Goal: Transaction & Acquisition: Book appointment/travel/reservation

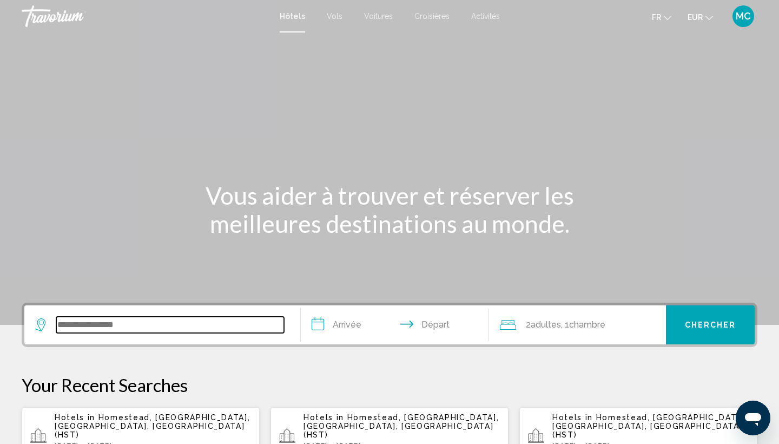
click at [116, 329] on input "Search widget" at bounding box center [170, 324] width 228 height 16
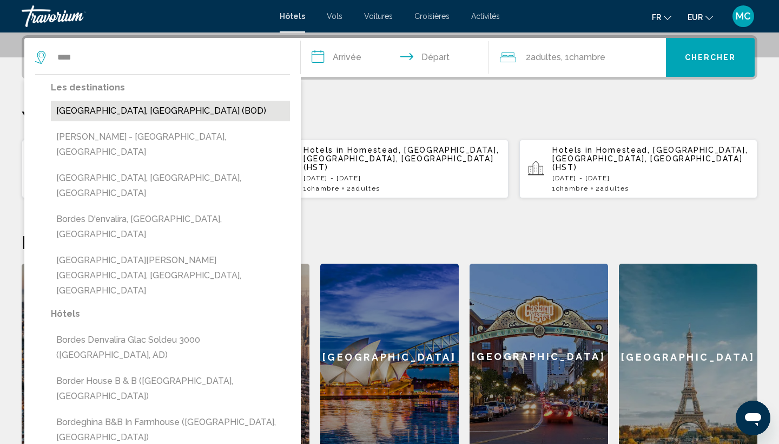
click at [98, 114] on button "[GEOGRAPHIC_DATA], [GEOGRAPHIC_DATA] (BOD)" at bounding box center [170, 111] width 239 height 21
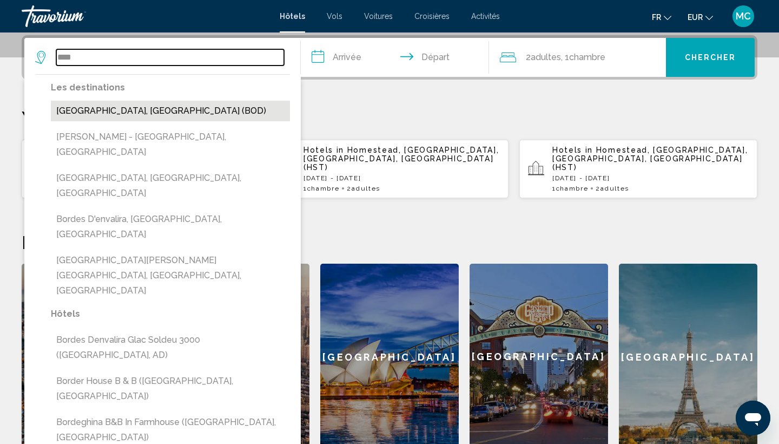
type input "**********"
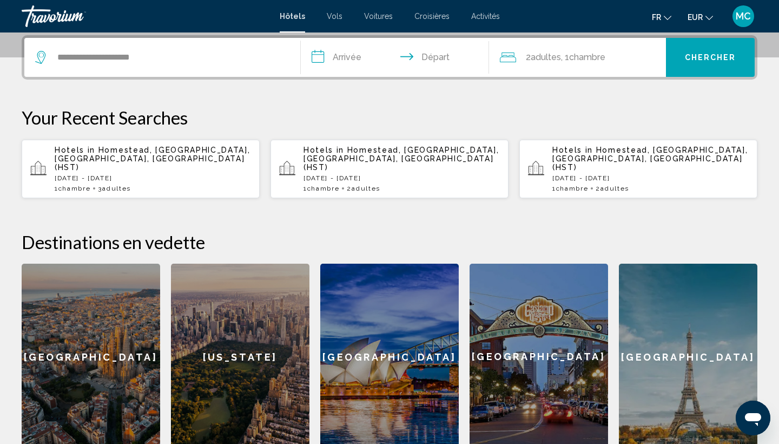
click at [360, 55] on input "**********" at bounding box center [397, 59] width 193 height 42
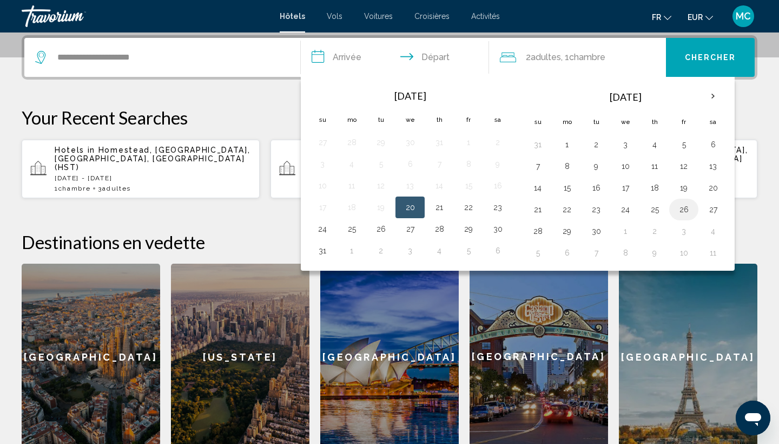
click at [686, 216] on button "26" at bounding box center [683, 209] width 17 height 15
drag, startPoint x: 547, startPoint y: 227, endPoint x: 560, endPoint y: 227, distance: 12.4
click at [547, 227] on td "28" at bounding box center [537, 231] width 29 height 22
click at [663, 209] on button "25" at bounding box center [654, 209] width 17 height 15
type input "**********"
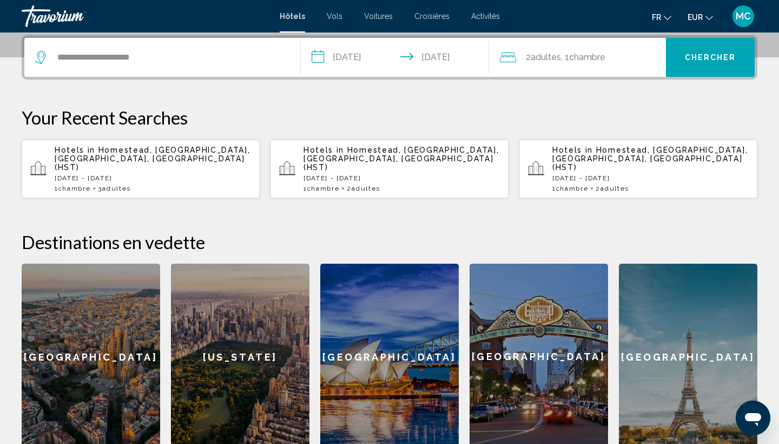
click at [436, 51] on input "**********" at bounding box center [397, 59] width 193 height 42
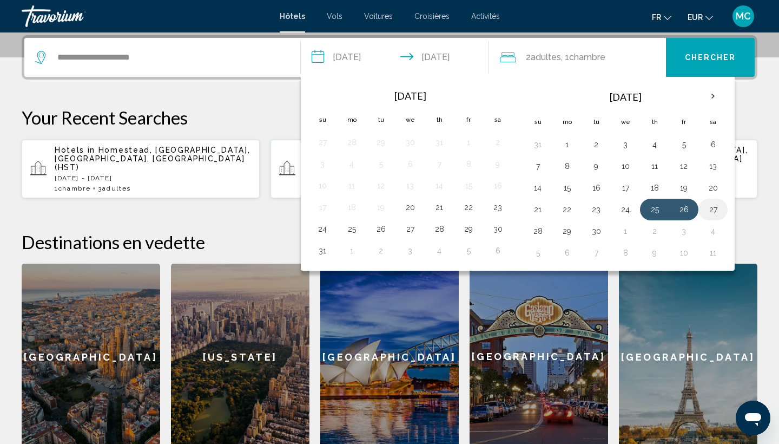
click at [718, 211] on button "27" at bounding box center [712, 209] width 17 height 15
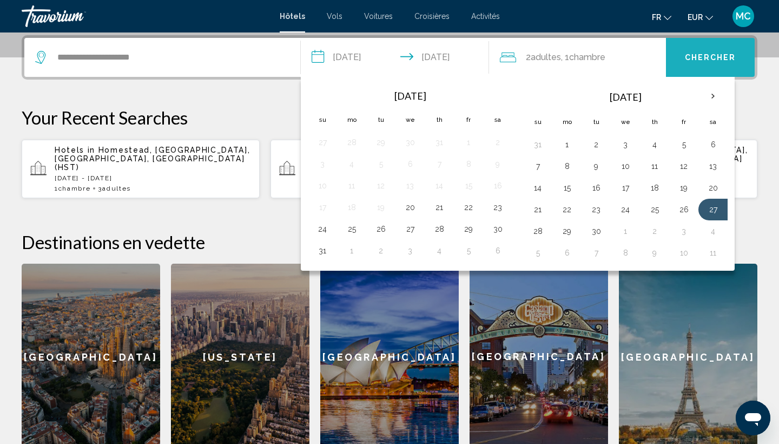
click at [704, 54] on span "Chercher" at bounding box center [710, 58] width 51 height 9
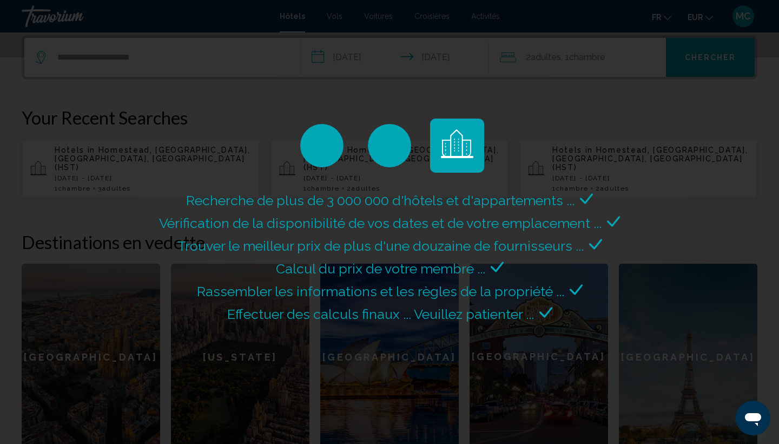
scroll to position [0, 0]
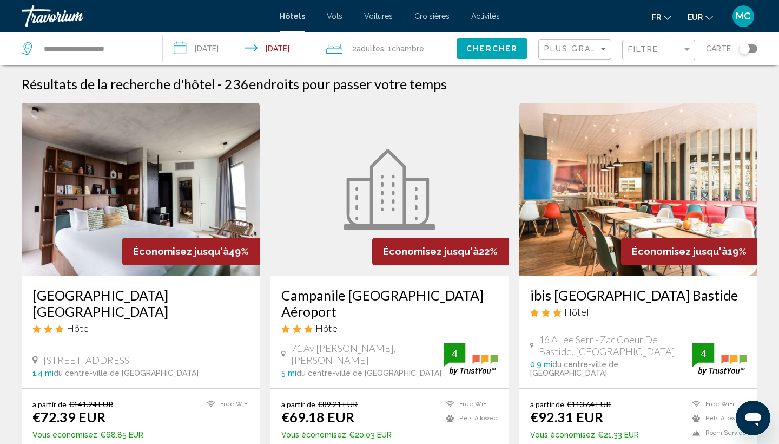
click at [361, 52] on span "Adultes" at bounding box center [371, 48] width 28 height 9
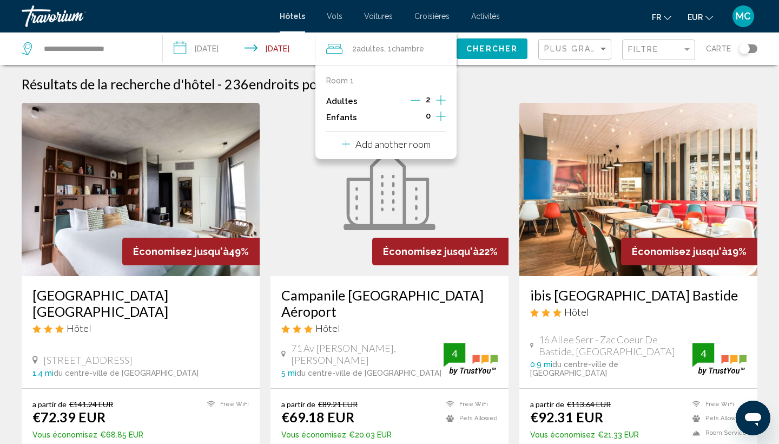
click at [441, 103] on icon "Increment adults" at bounding box center [441, 100] width 10 height 13
click at [483, 48] on span "Chercher" at bounding box center [491, 49] width 51 height 9
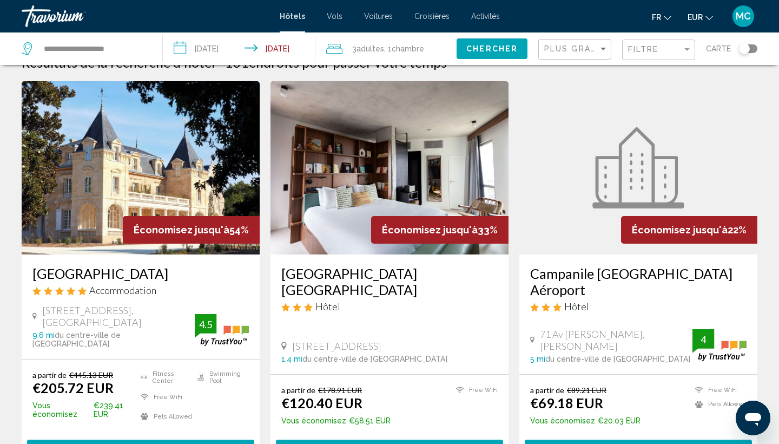
click at [126, 136] on img "Main content" at bounding box center [141, 167] width 238 height 173
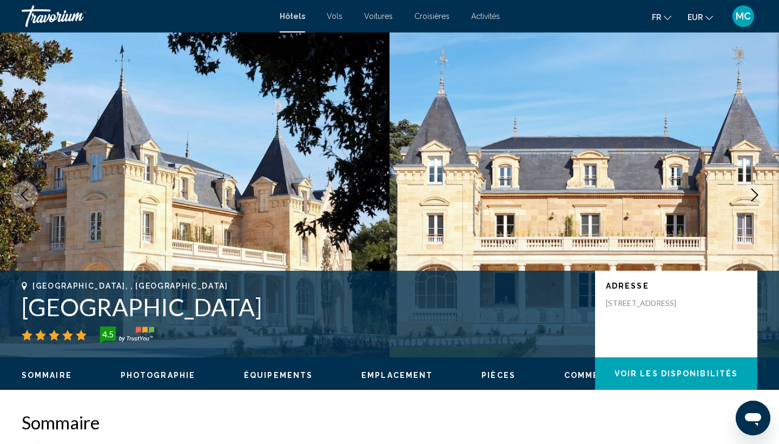
click at [754, 192] on icon "Next image" at bounding box center [754, 194] width 13 height 13
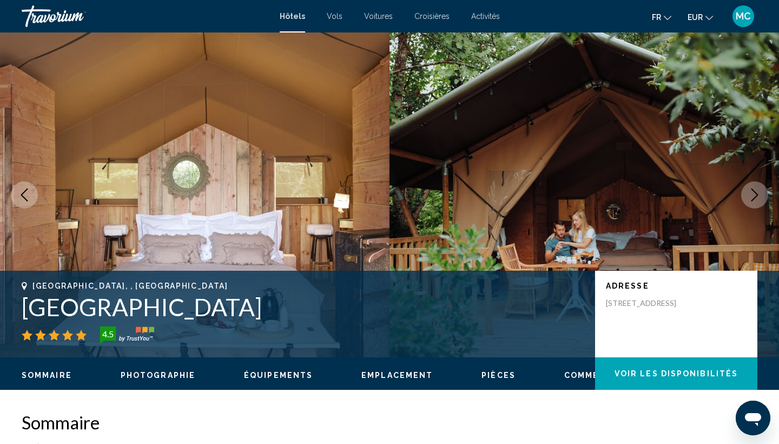
click at [754, 192] on icon "Next image" at bounding box center [754, 194] width 13 height 13
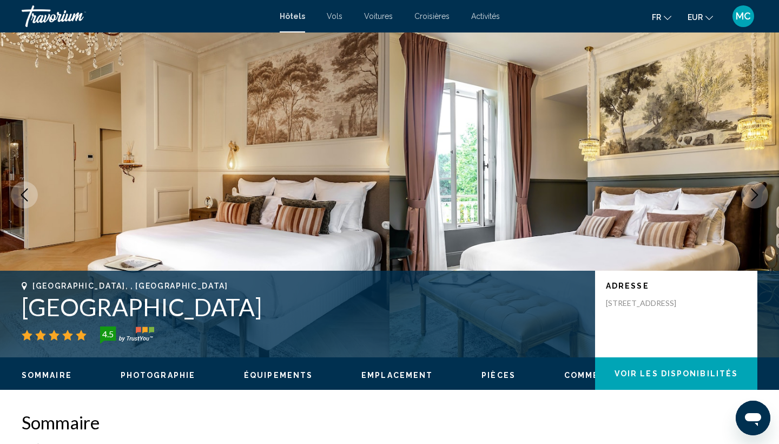
click at [754, 192] on icon "Next image" at bounding box center [754, 194] width 13 height 13
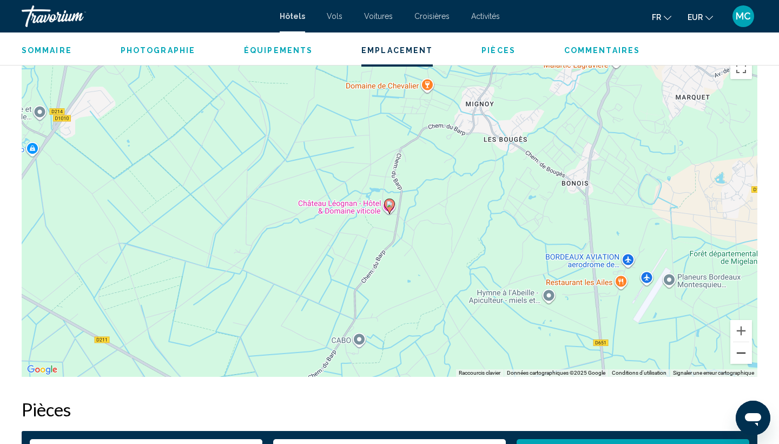
click at [735, 360] on button "Zoom arrière" at bounding box center [741, 353] width 22 height 22
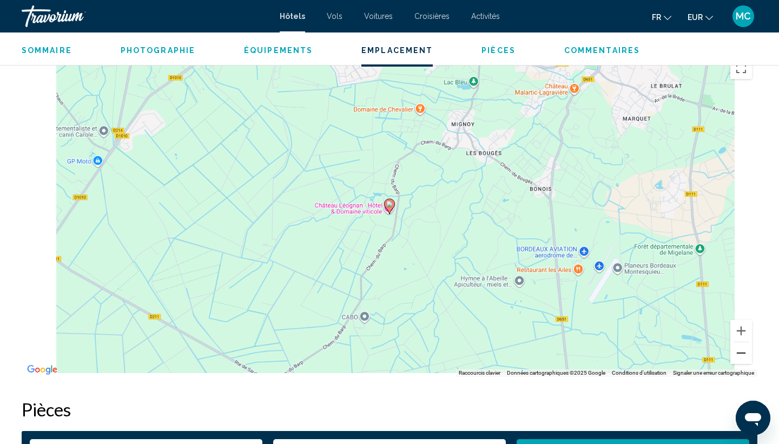
click at [735, 357] on button "Zoom arrière" at bounding box center [741, 353] width 22 height 22
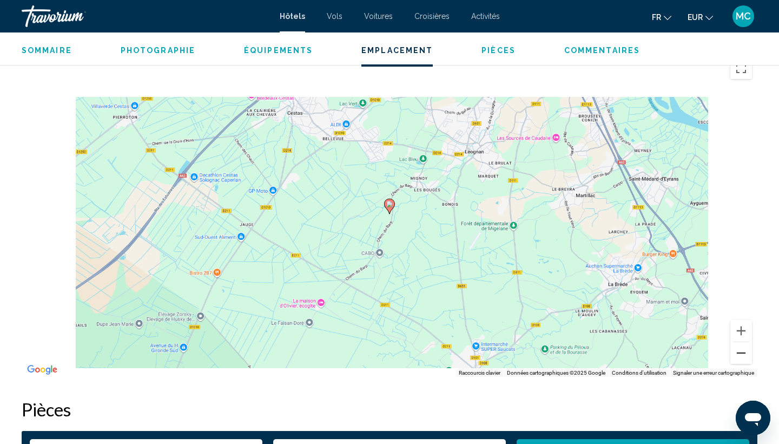
click at [735, 357] on button "Zoom arrière" at bounding box center [741, 353] width 22 height 22
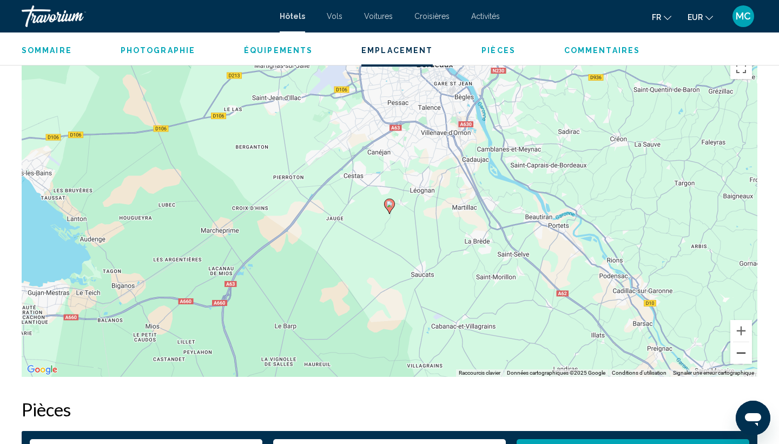
click at [735, 357] on button "Zoom arrière" at bounding box center [741, 353] width 22 height 22
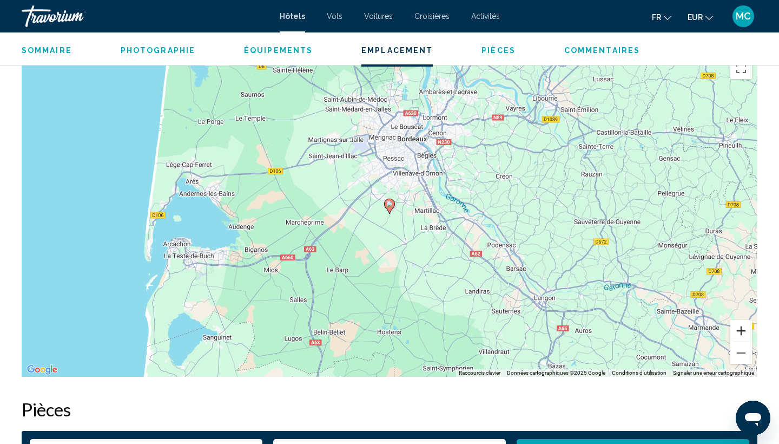
click at [737, 340] on button "Zoom avant" at bounding box center [741, 331] width 22 height 22
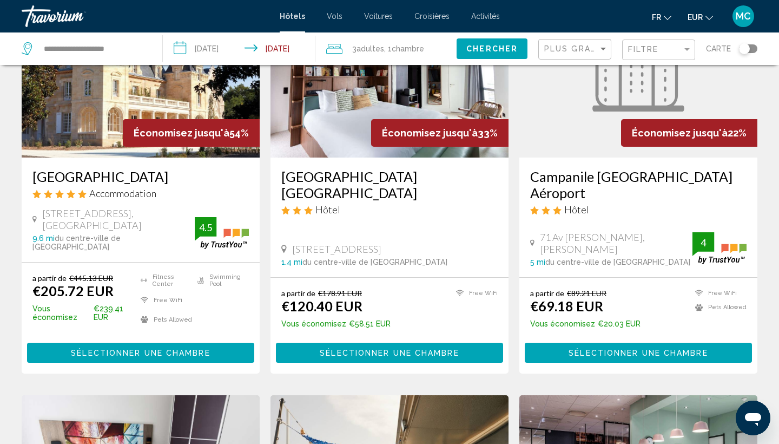
click at [281, 47] on input "**********" at bounding box center [241, 50] width 156 height 36
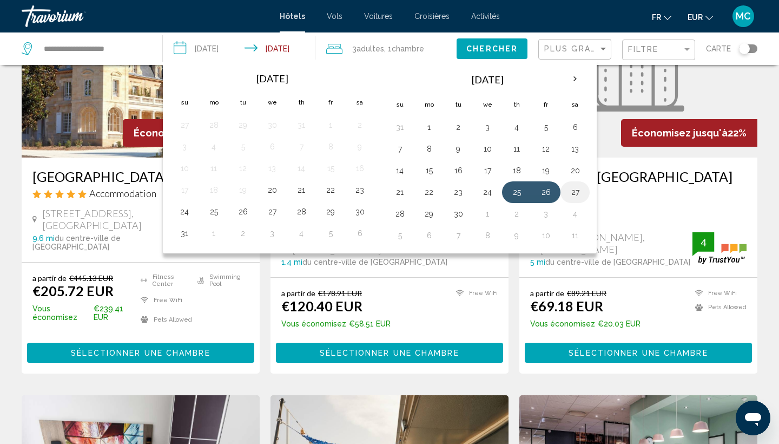
click at [574, 192] on button "27" at bounding box center [574, 191] width 17 height 15
click at [520, 187] on button "25" at bounding box center [516, 191] width 17 height 15
type input "**********"
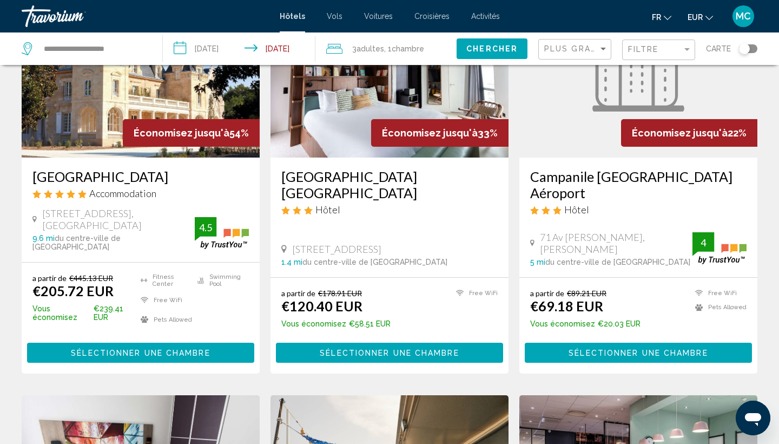
click at [466, 51] on button "Chercher" at bounding box center [492, 48] width 71 height 20
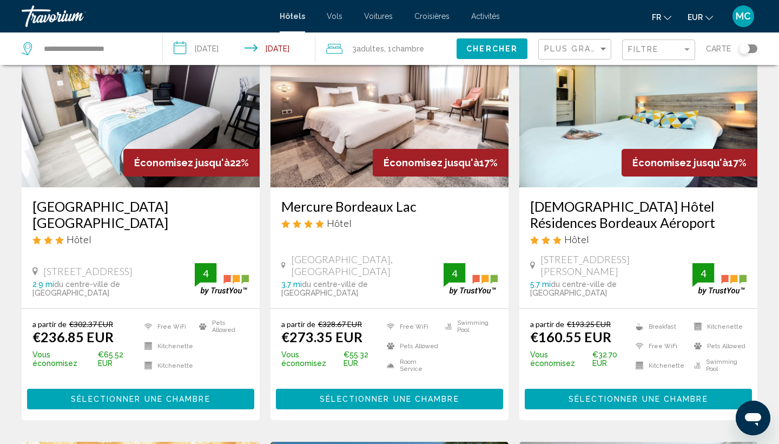
scroll to position [471, 0]
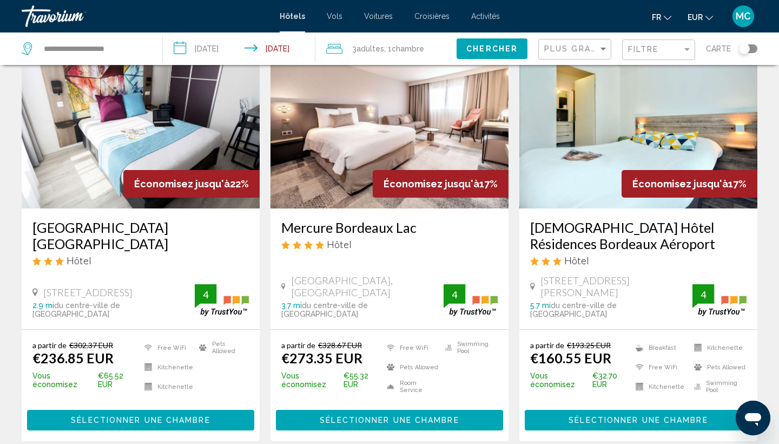
click at [668, 139] on img "Main content" at bounding box center [638, 121] width 238 height 173
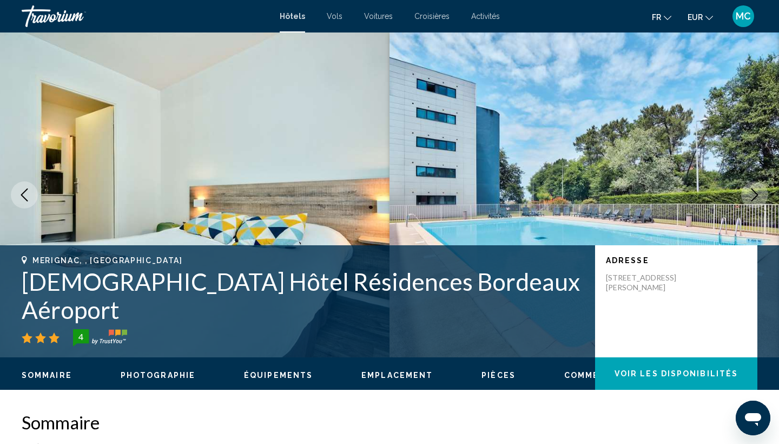
click at [753, 201] on button "Next image" at bounding box center [754, 194] width 27 height 27
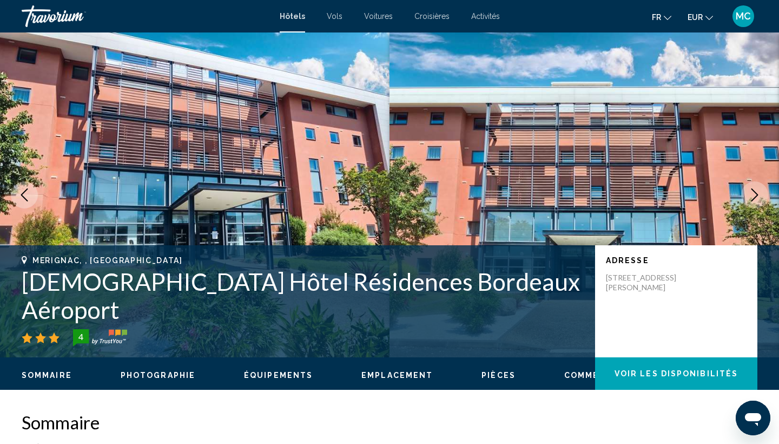
click at [753, 201] on button "Next image" at bounding box center [754, 194] width 27 height 27
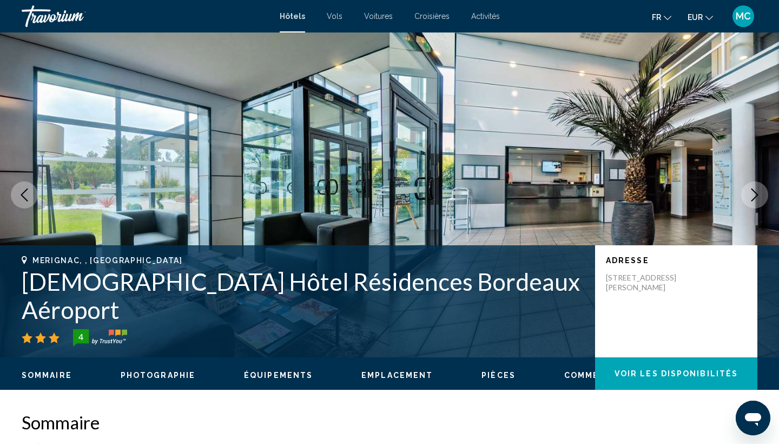
click at [753, 201] on button "Next image" at bounding box center [754, 194] width 27 height 27
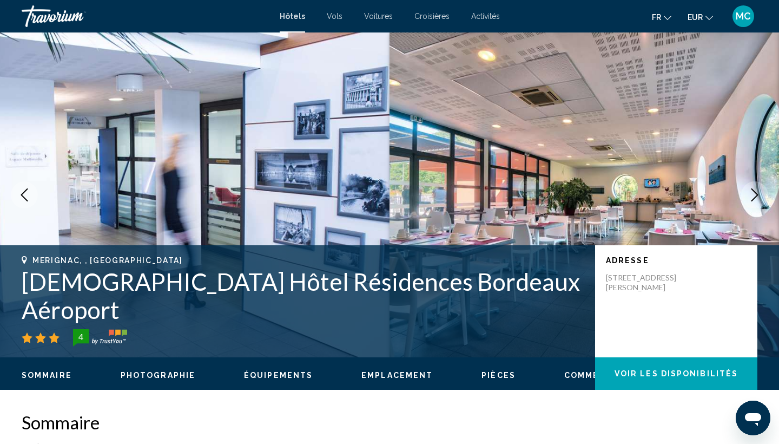
click at [753, 201] on button "Next image" at bounding box center [754, 194] width 27 height 27
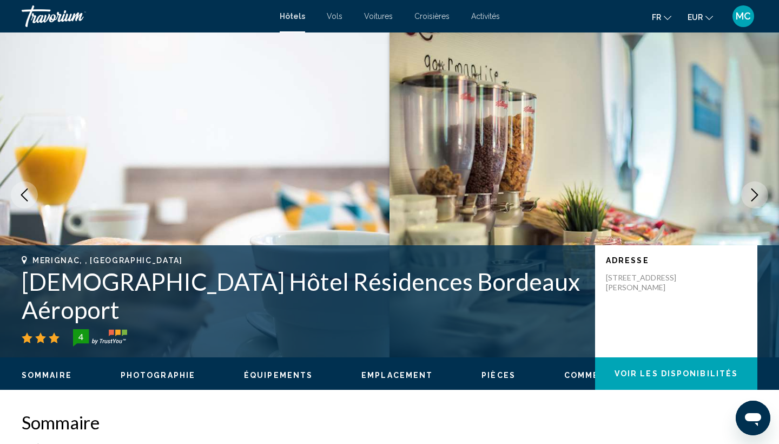
click at [753, 201] on button "Next image" at bounding box center [754, 194] width 27 height 27
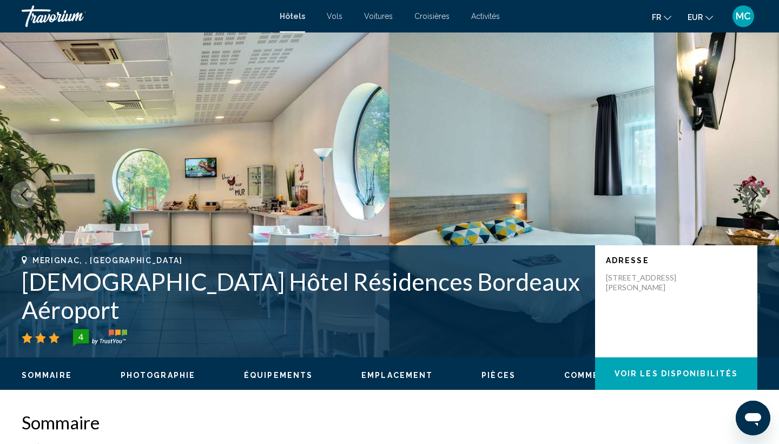
click at [753, 201] on button "Next image" at bounding box center [754, 194] width 27 height 27
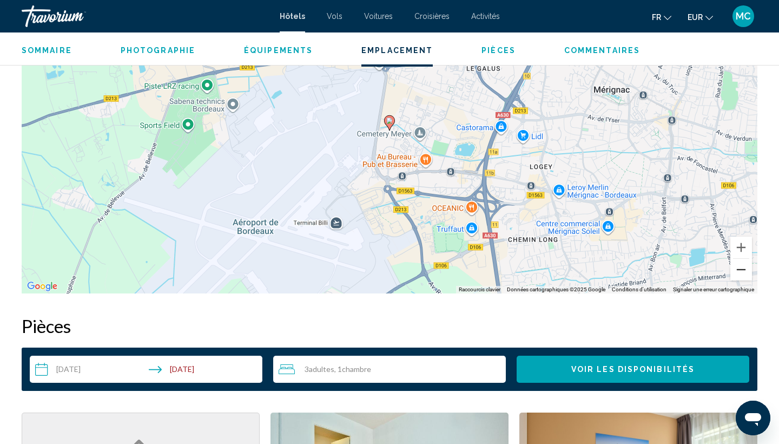
click at [745, 267] on button "Zoom arrière" at bounding box center [741, 270] width 22 height 22
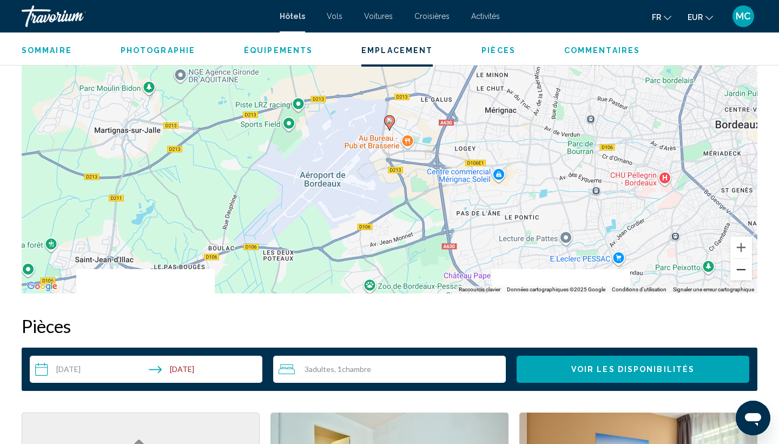
click at [745, 267] on button "Zoom arrière" at bounding box center [741, 270] width 22 height 22
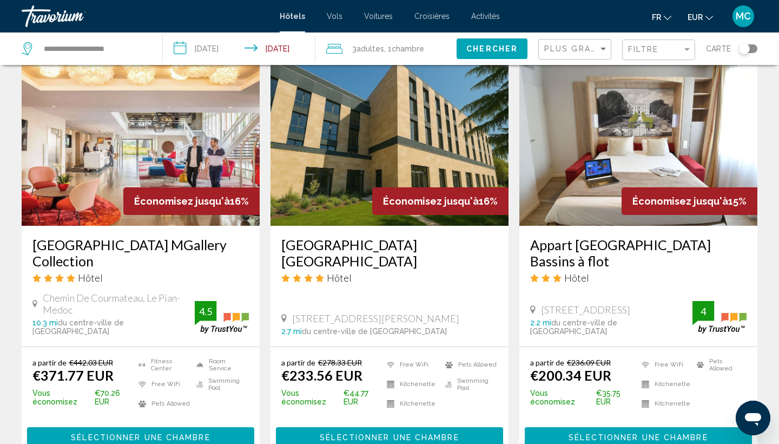
click at [572, 163] on img "Main content" at bounding box center [638, 138] width 238 height 173
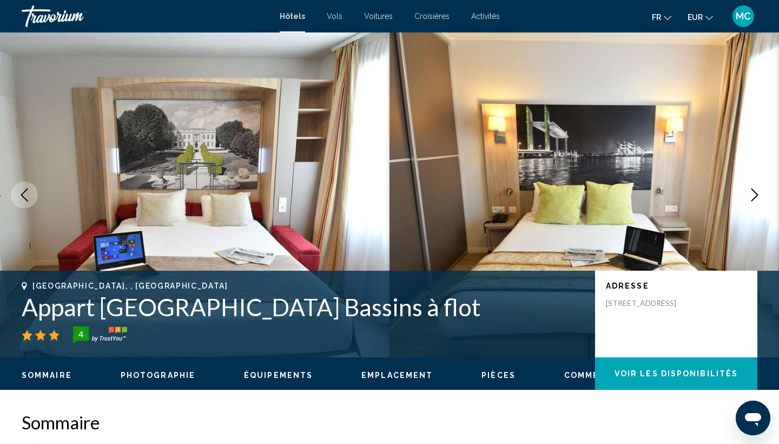
click at [753, 193] on icon "Next image" at bounding box center [754, 194] width 13 height 13
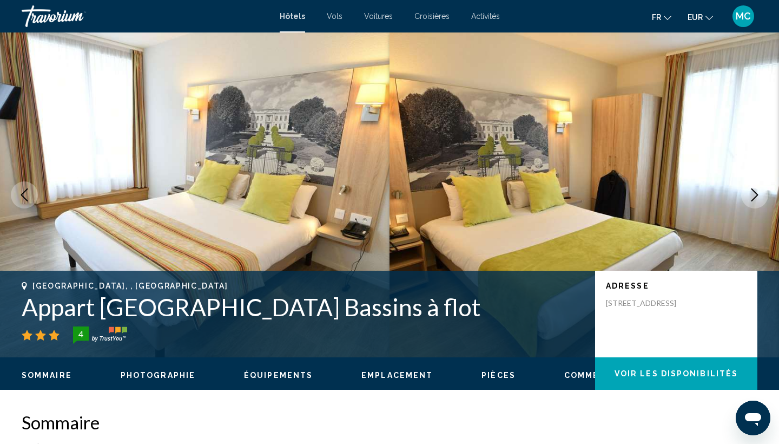
click at [752, 193] on icon "Next image" at bounding box center [754, 194] width 13 height 13
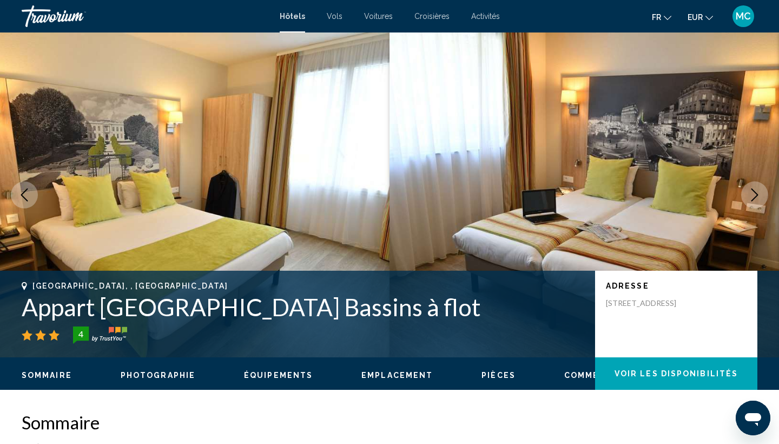
click at [752, 193] on icon "Next image" at bounding box center [754, 194] width 13 height 13
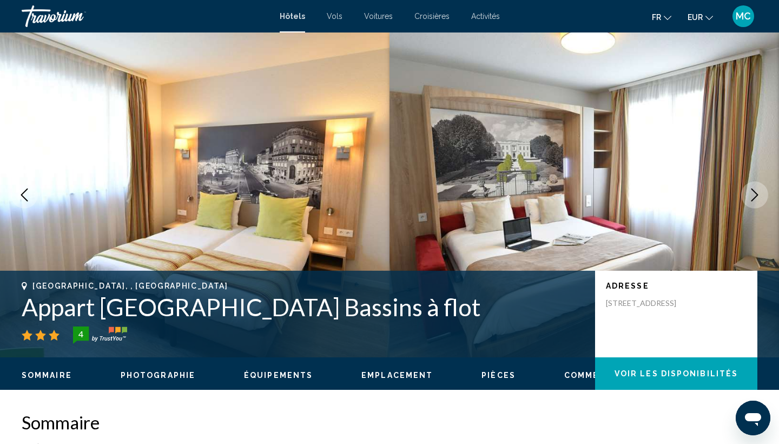
click at [752, 193] on icon "Next image" at bounding box center [754, 194] width 13 height 13
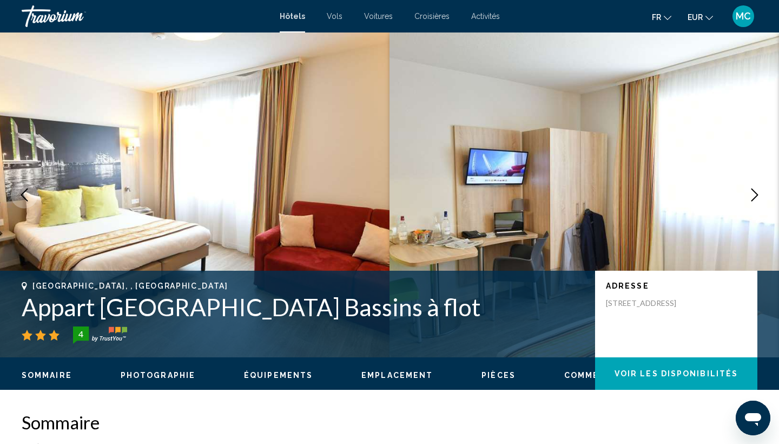
click at [752, 193] on icon "Next image" at bounding box center [754, 194] width 13 height 13
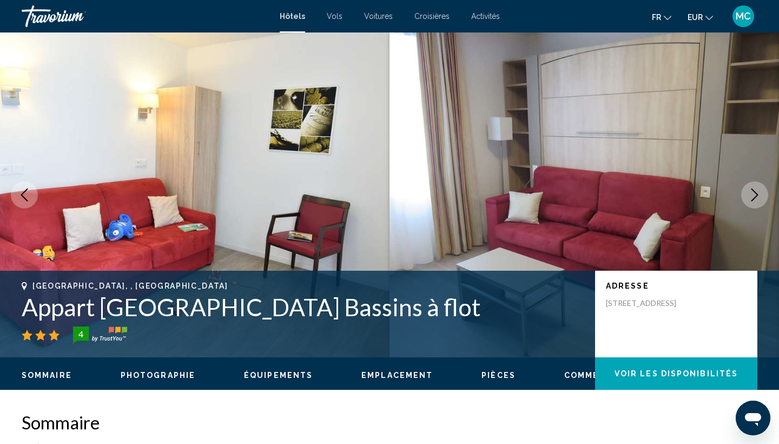
click at [752, 193] on icon "Next image" at bounding box center [754, 194] width 13 height 13
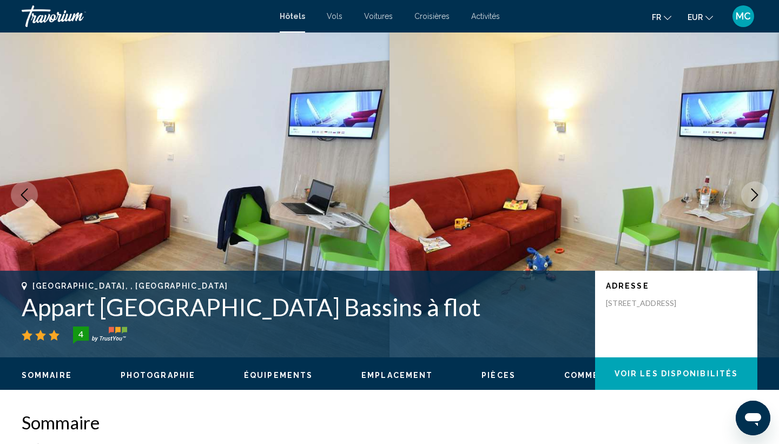
click at [752, 193] on icon "Next image" at bounding box center [754, 194] width 13 height 13
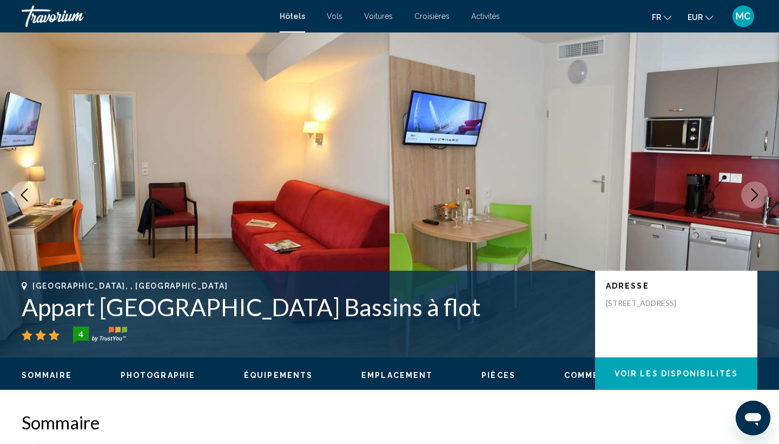
click at [752, 193] on icon "Next image" at bounding box center [754, 194] width 13 height 13
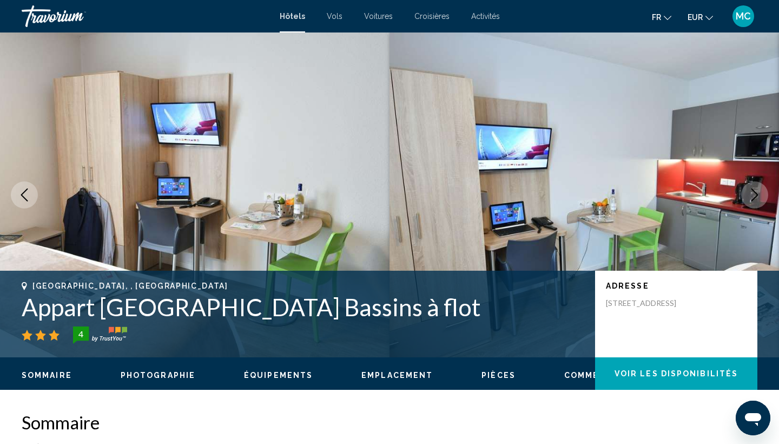
click at [752, 193] on icon "Next image" at bounding box center [754, 194] width 13 height 13
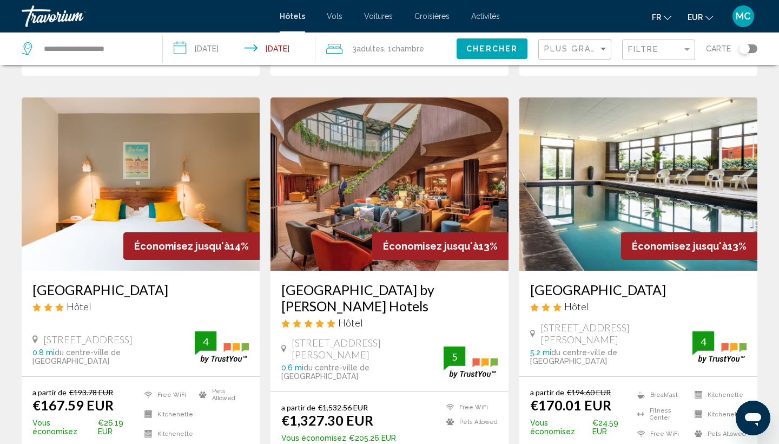
click at [618, 186] on img "Main content" at bounding box center [638, 183] width 238 height 173
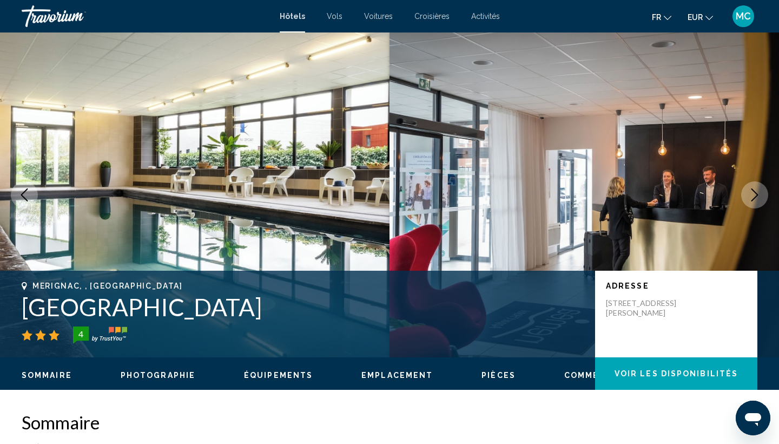
click at [762, 201] on button "Next image" at bounding box center [754, 194] width 27 height 27
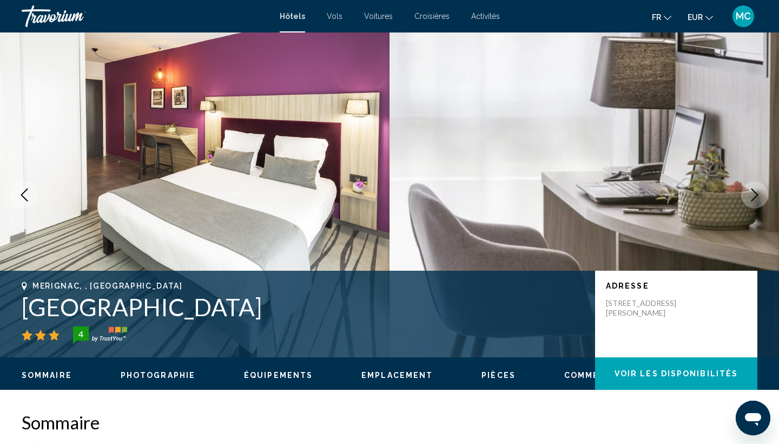
click at [762, 201] on button "Next image" at bounding box center [754, 194] width 27 height 27
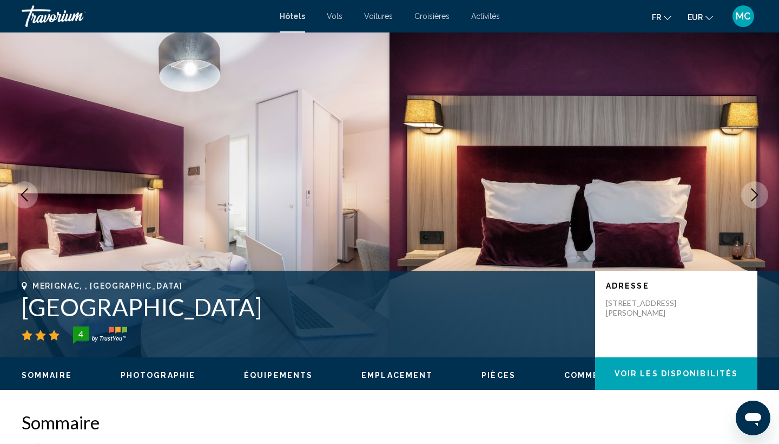
click at [762, 201] on button "Next image" at bounding box center [754, 194] width 27 height 27
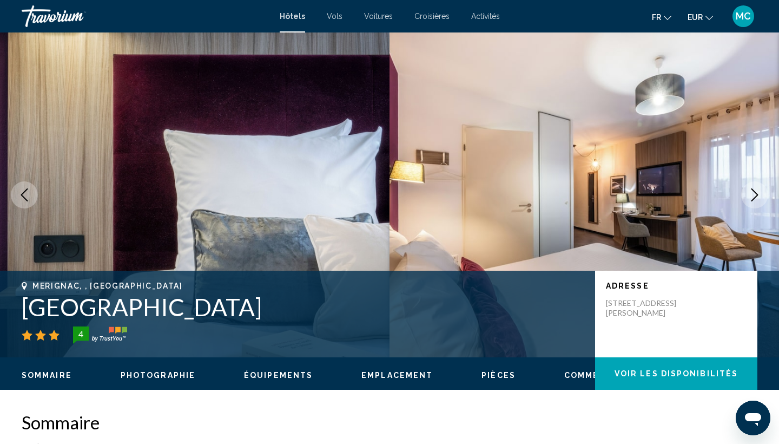
click at [762, 201] on button "Next image" at bounding box center [754, 194] width 27 height 27
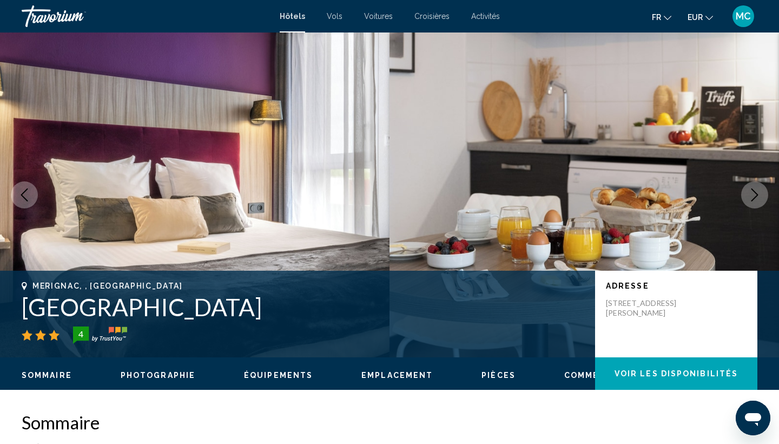
click at [762, 201] on button "Next image" at bounding box center [754, 194] width 27 height 27
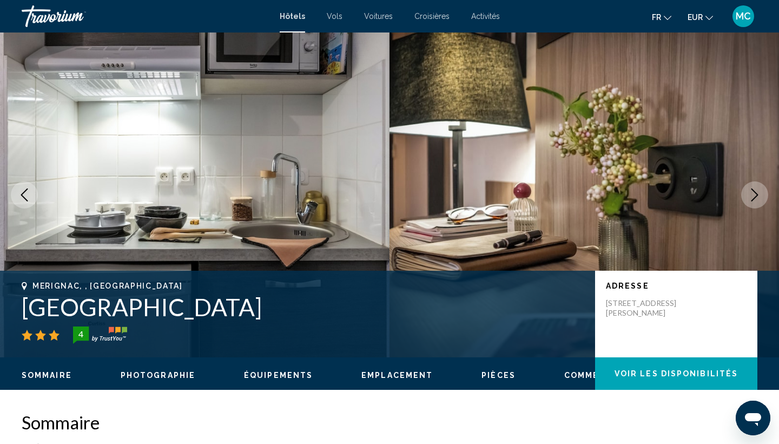
click at [762, 201] on button "Next image" at bounding box center [754, 194] width 27 height 27
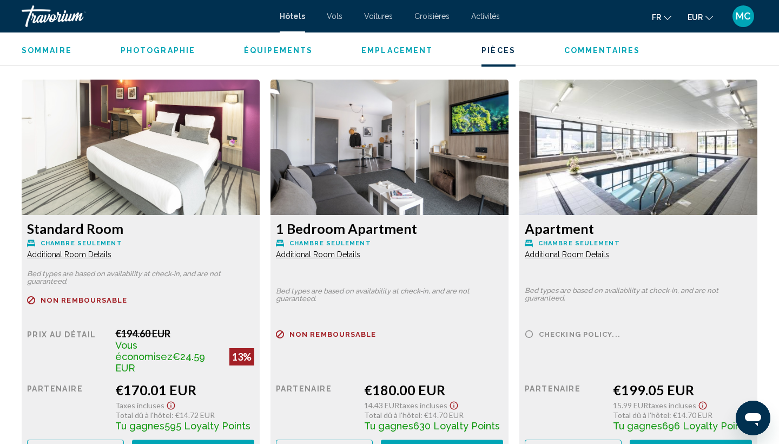
scroll to position [1479, 0]
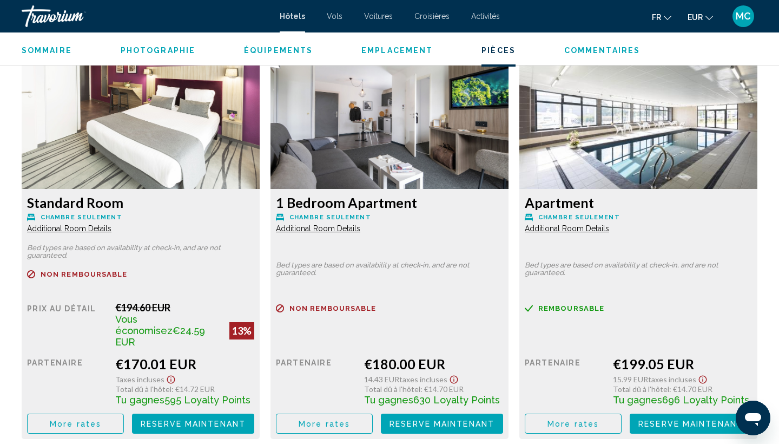
click at [104, 213] on div "Standard Room Chambre seulement Additional Room Details" at bounding box center [140, 213] width 227 height 39
click at [275, 52] on span "Équipements" at bounding box center [278, 50] width 69 height 9
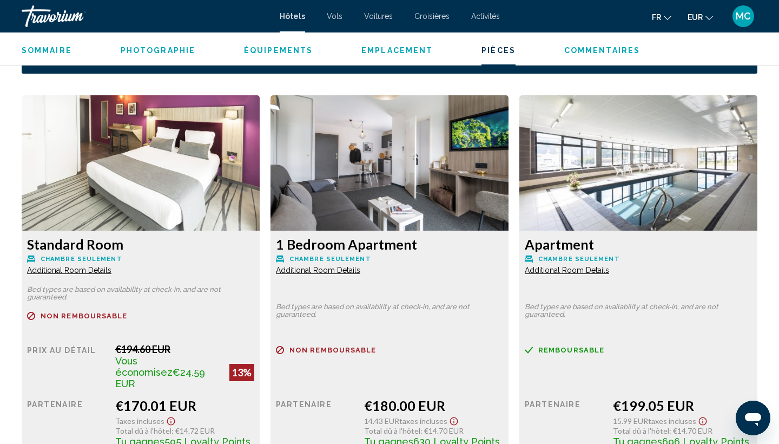
scroll to position [1434, 0]
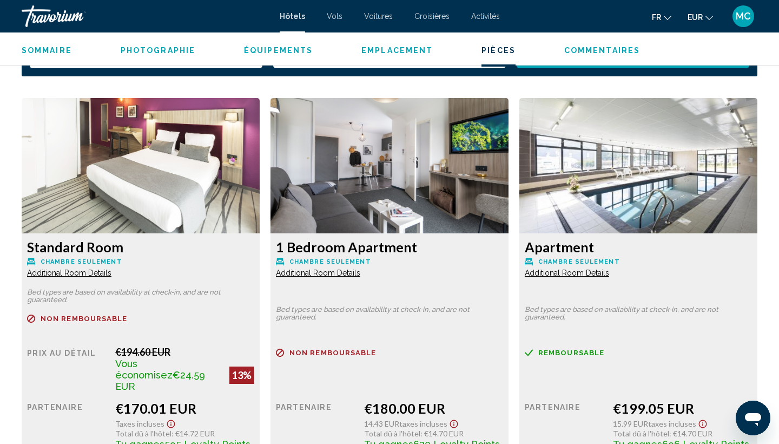
click at [107, 207] on img "Main content" at bounding box center [141, 165] width 238 height 135
click at [89, 276] on span "Additional Room Details" at bounding box center [69, 272] width 84 height 9
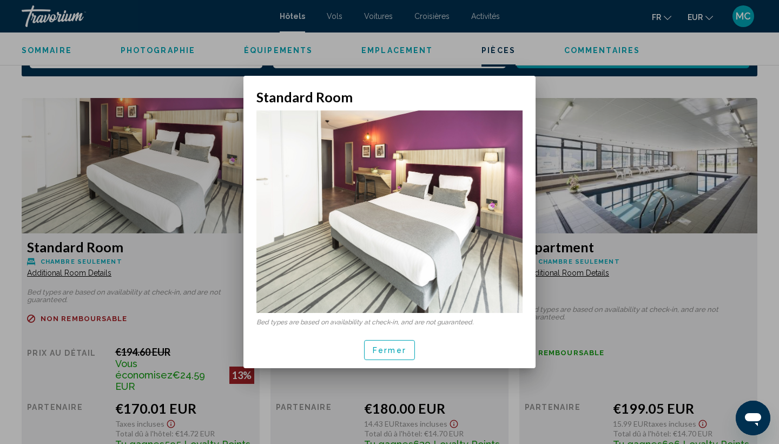
click at [400, 274] on img at bounding box center [389, 211] width 266 height 202
click at [394, 353] on span "Fermer" at bounding box center [390, 350] width 34 height 9
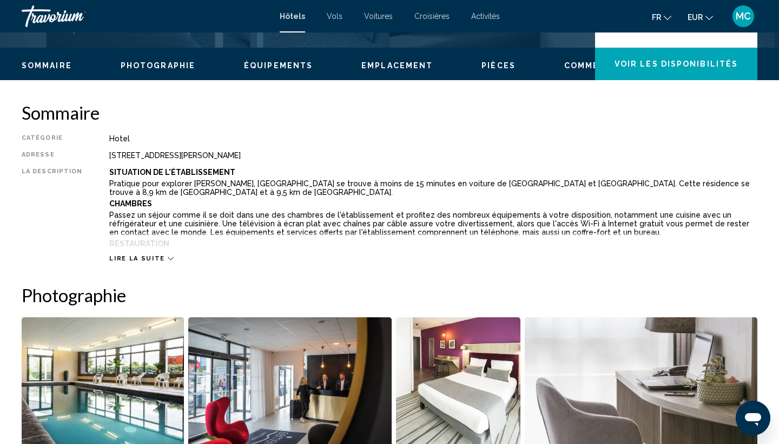
scroll to position [325, 0]
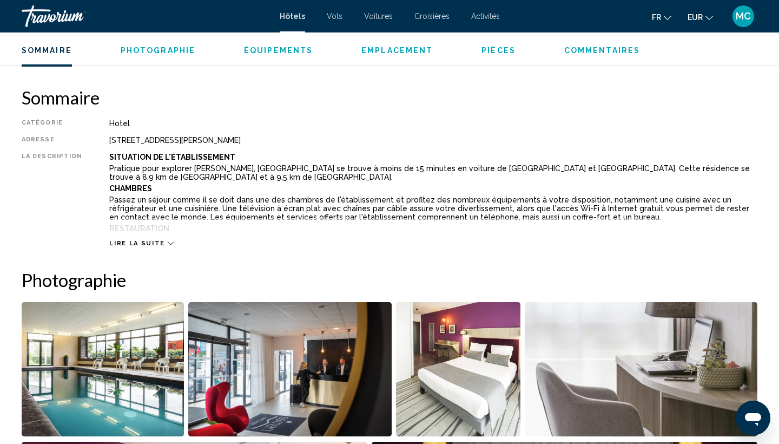
click at [151, 232] on div "Lire la suite" at bounding box center [433, 232] width 648 height 30
click at [155, 240] on span "Lire la suite" at bounding box center [136, 243] width 55 height 7
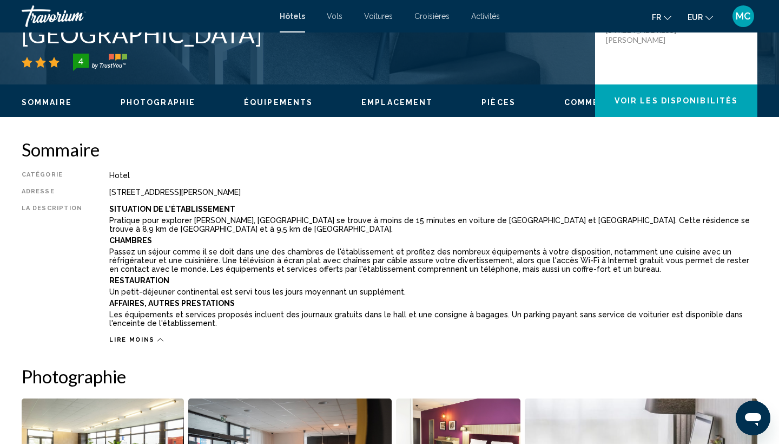
scroll to position [230, 0]
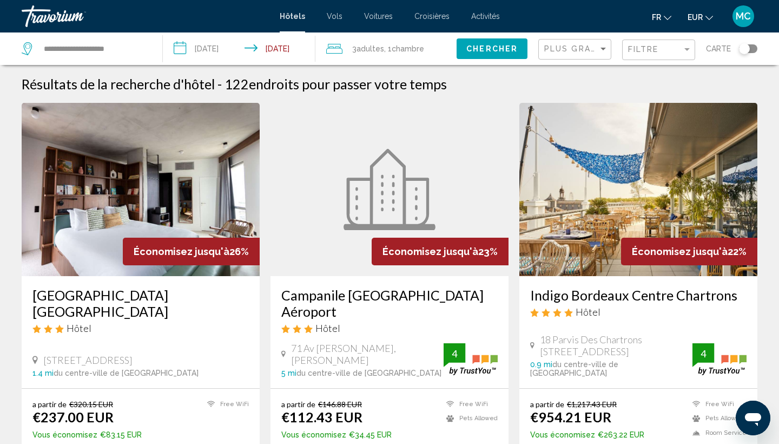
click at [360, 54] on span "3 Adulte Adultes" at bounding box center [368, 48] width 32 height 15
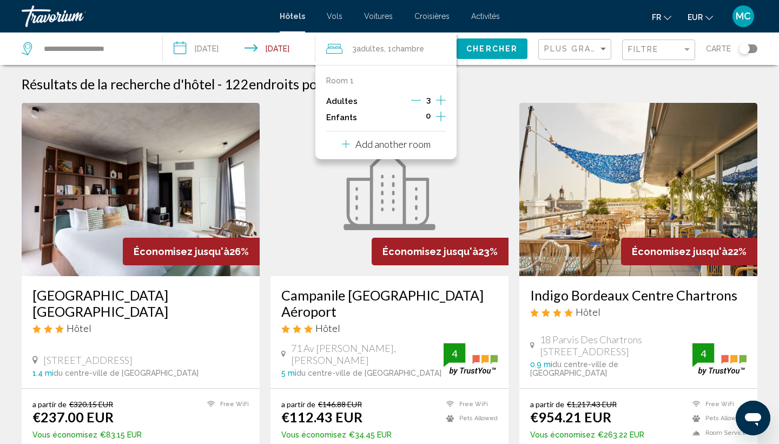
click at [362, 154] on button "Add another room" at bounding box center [386, 142] width 89 height 22
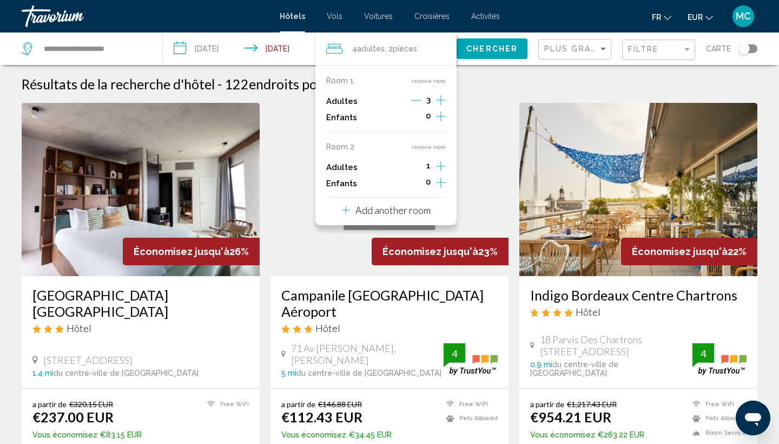
click at [433, 167] on div "1" at bounding box center [428, 167] width 35 height 16
click at [439, 97] on icon "Increment adults" at bounding box center [441, 100] width 10 height 13
click at [478, 86] on div "Résultats de la recherche d'hôtel - 122 endroits pour passer votre temps" at bounding box center [390, 84] width 736 height 16
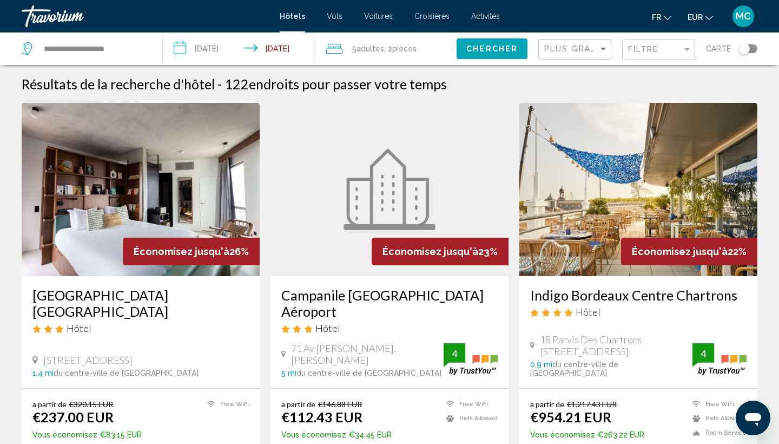
click at [341, 42] on div "5 Adulte Adultes , 2 Chambre pièces" at bounding box center [391, 48] width 130 height 15
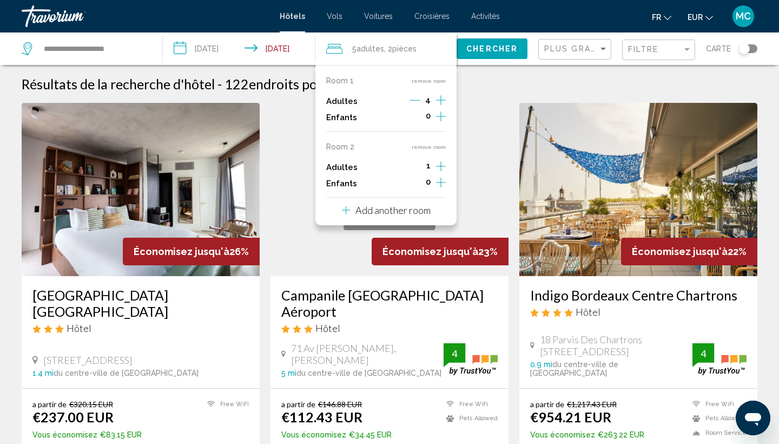
click at [424, 97] on div "4" at bounding box center [428, 101] width 36 height 16
click at [421, 102] on div "4" at bounding box center [428, 101] width 36 height 16
click at [417, 97] on icon "Decrement adults" at bounding box center [415, 100] width 10 height 10
click at [416, 212] on p "Add another room" at bounding box center [392, 210] width 75 height 12
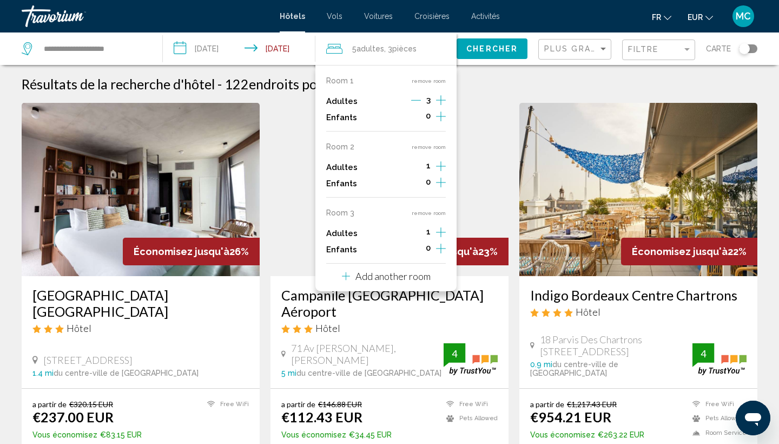
click at [371, 52] on span "Adultes" at bounding box center [371, 48] width 28 height 9
click at [373, 47] on span "Adultes" at bounding box center [371, 48] width 28 height 9
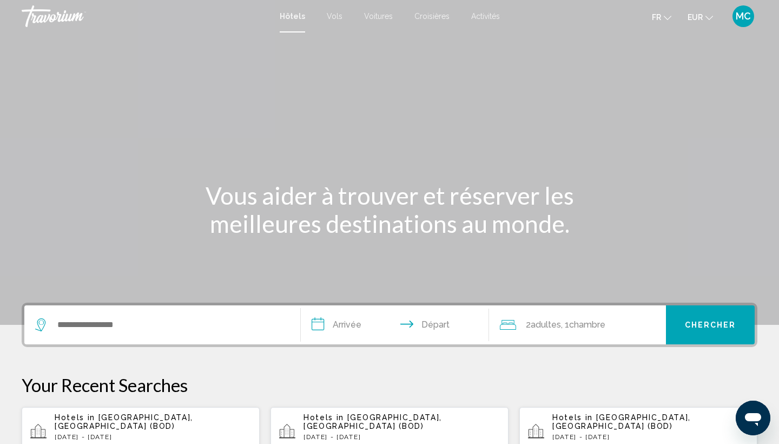
click at [130, 422] on div "Hotels in Bordeaux, France (BOD) Thu, 25 Sep - Sat, 27 Sep 1 Chambre pièces 3 A…" at bounding box center [153, 432] width 196 height 38
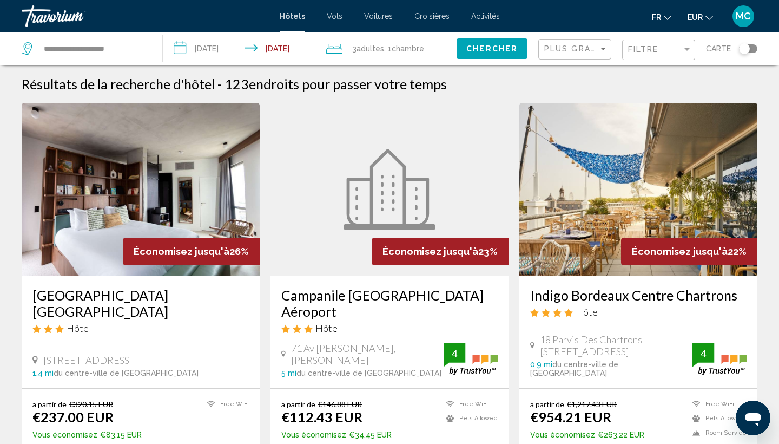
click at [127, 202] on img "Main content" at bounding box center [141, 189] width 238 height 173
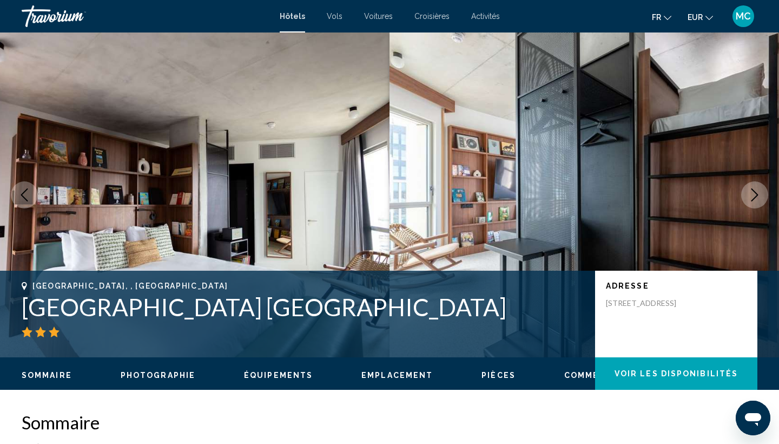
click at [763, 202] on button "Next image" at bounding box center [754, 194] width 27 height 27
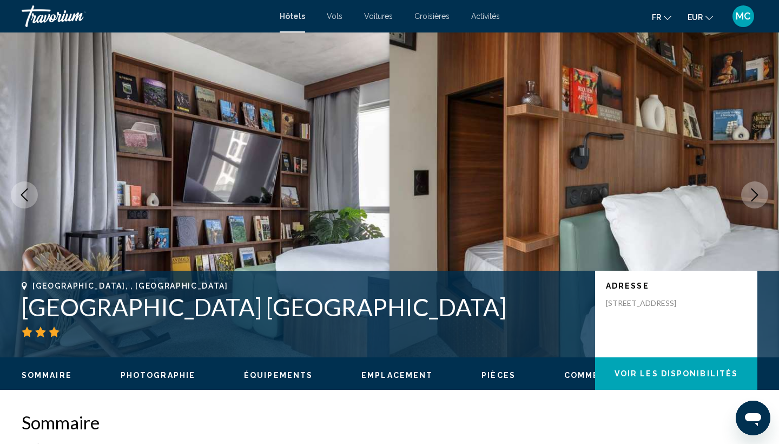
click at [763, 202] on button "Next image" at bounding box center [754, 194] width 27 height 27
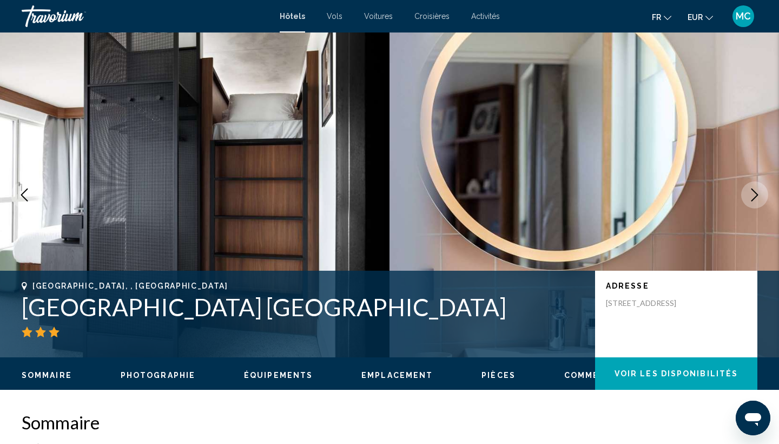
click at [763, 202] on button "Next image" at bounding box center [754, 194] width 27 height 27
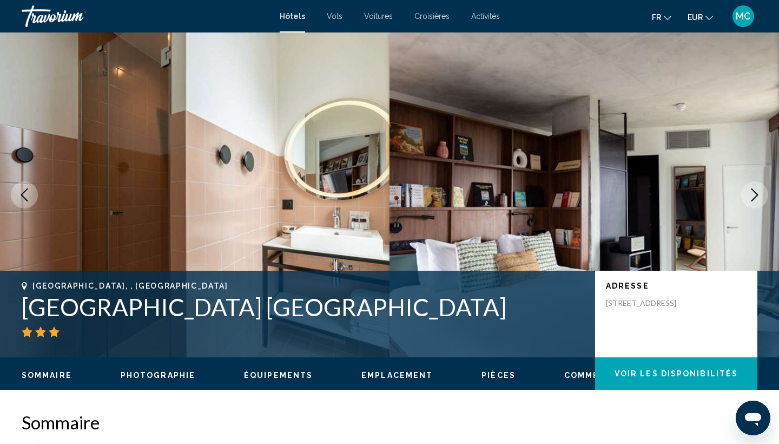
click at [763, 202] on button "Next image" at bounding box center [754, 194] width 27 height 27
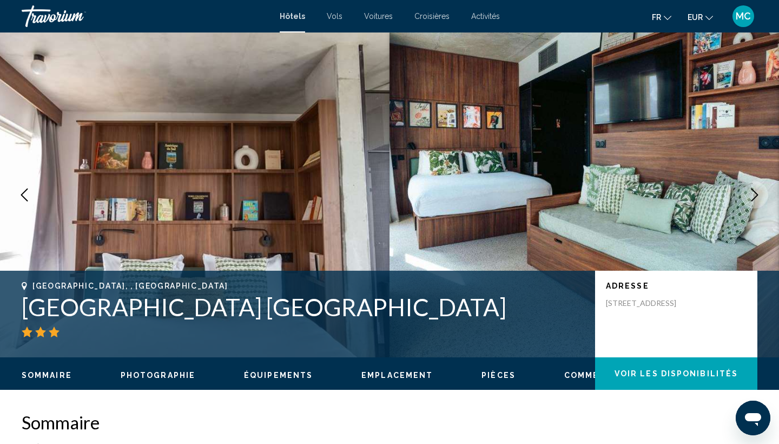
click at [763, 202] on button "Next image" at bounding box center [754, 194] width 27 height 27
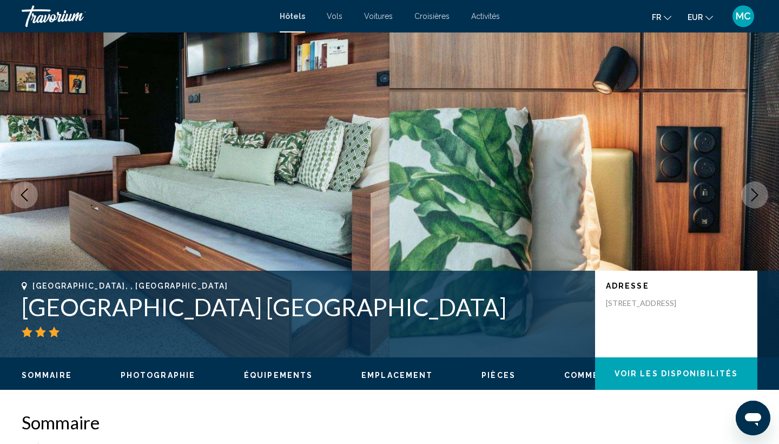
click at [763, 202] on button "Next image" at bounding box center [754, 194] width 27 height 27
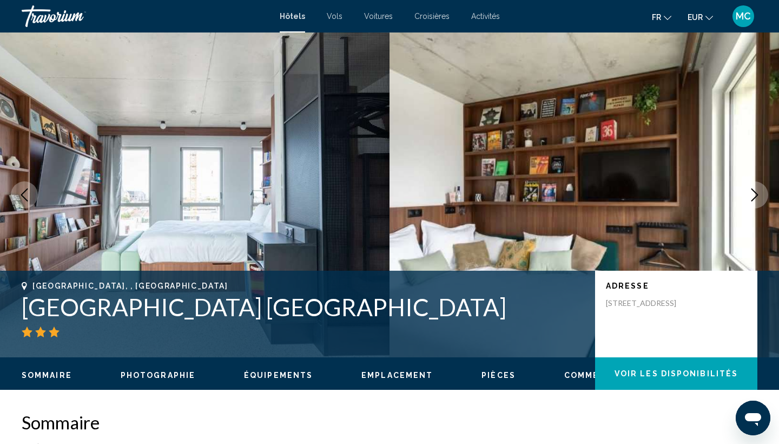
click at [763, 202] on button "Next image" at bounding box center [754, 194] width 27 height 27
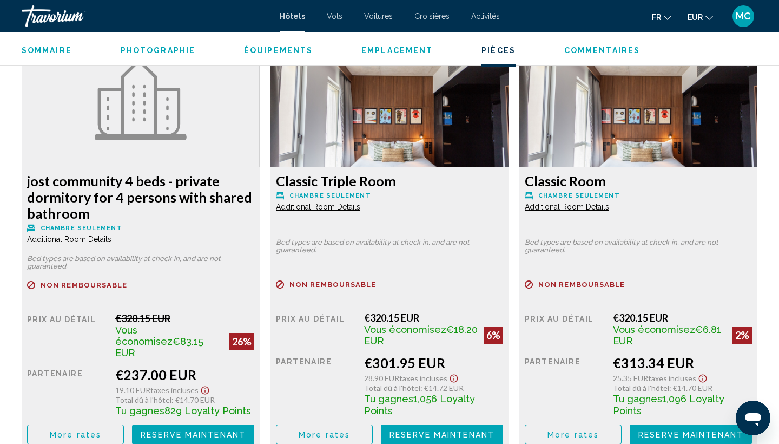
scroll to position [1501, 0]
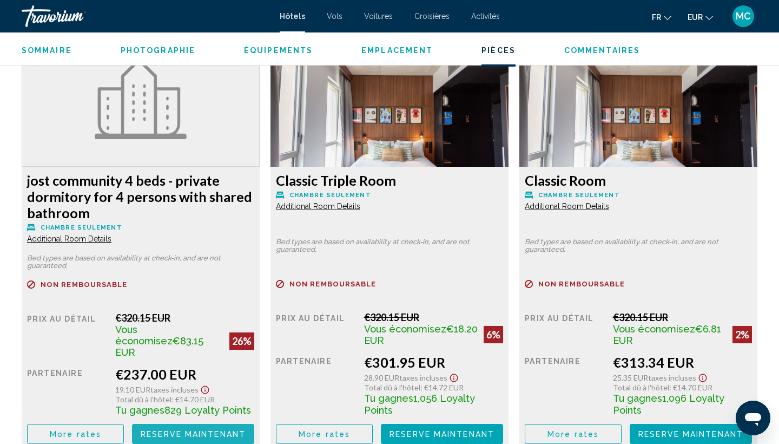
click at [225, 430] on span "Reserve maintenant" at bounding box center [193, 434] width 105 height 9
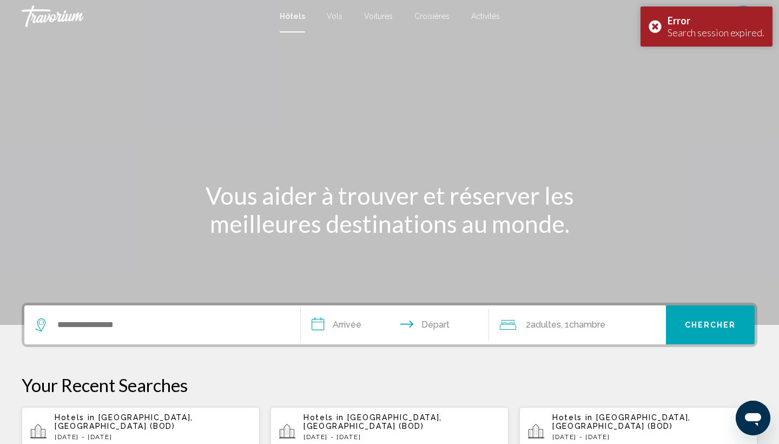
click at [169, 433] on p "Thu, 25 Sep - Sat, 27 Sep" at bounding box center [153, 437] width 196 height 8
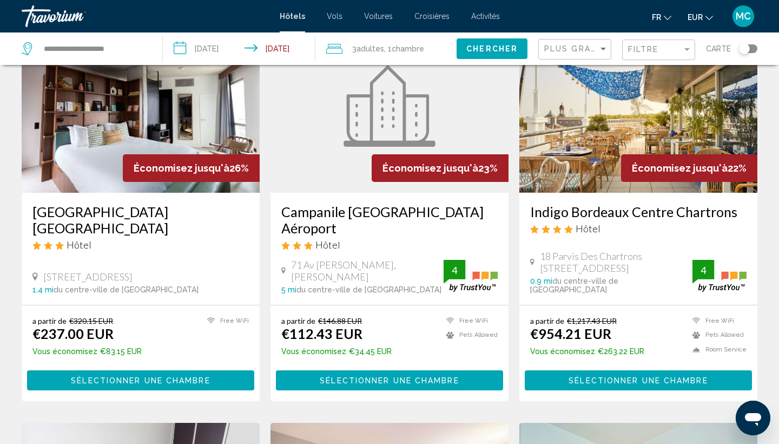
scroll to position [84, 0]
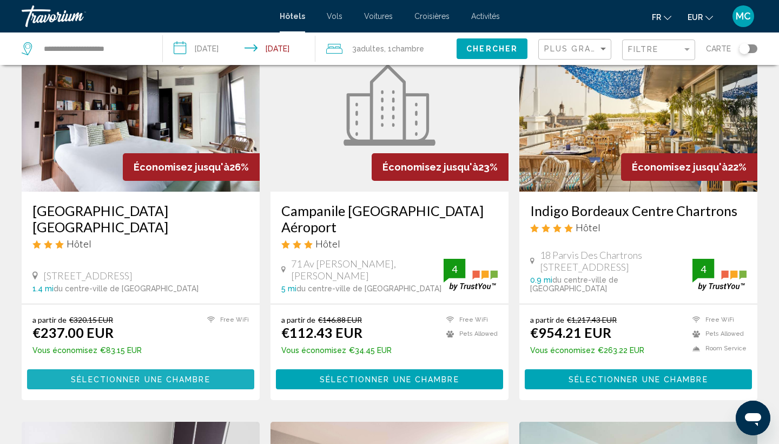
click at [204, 375] on span "Sélectionner une chambre" at bounding box center [140, 379] width 139 height 9
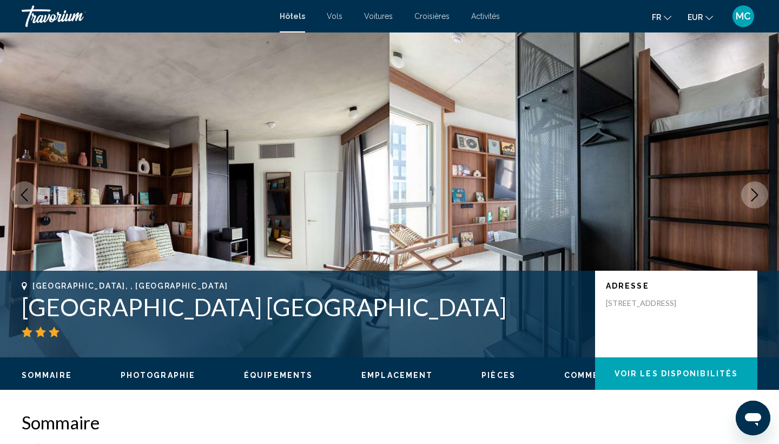
click at [754, 188] on icon "Next image" at bounding box center [754, 194] width 13 height 13
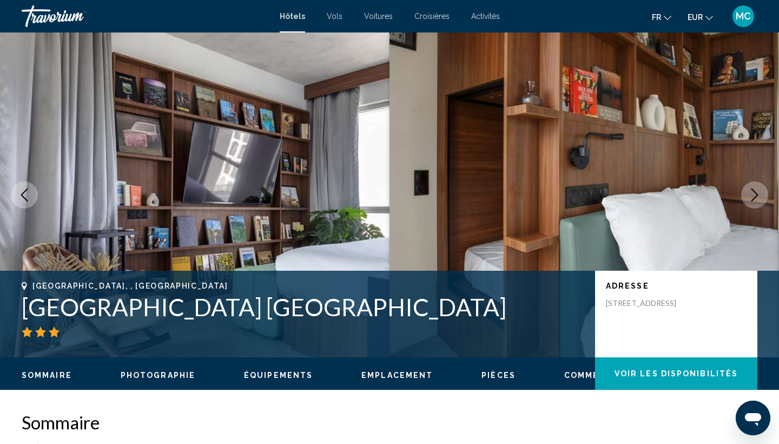
click at [754, 188] on icon "Next image" at bounding box center [754, 194] width 13 height 13
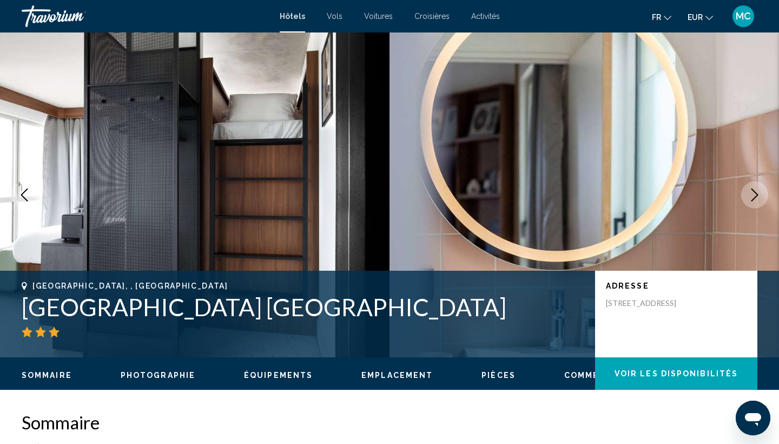
click at [754, 189] on icon "Next image" at bounding box center [754, 194] width 13 height 13
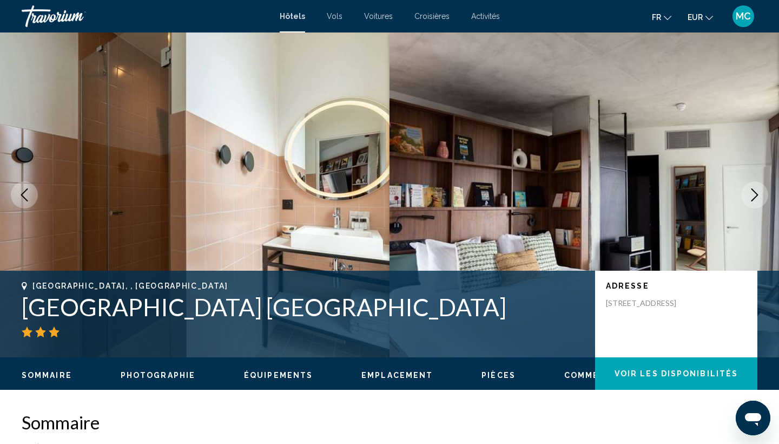
click at [754, 189] on icon "Next image" at bounding box center [754, 194] width 13 height 13
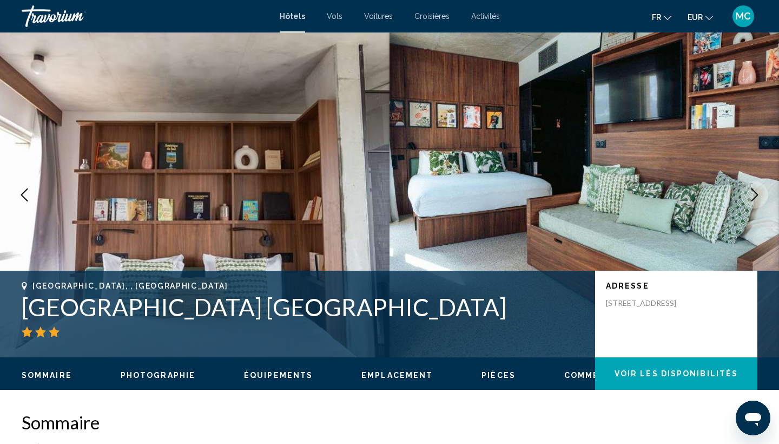
click at [754, 189] on icon "Next image" at bounding box center [754, 194] width 13 height 13
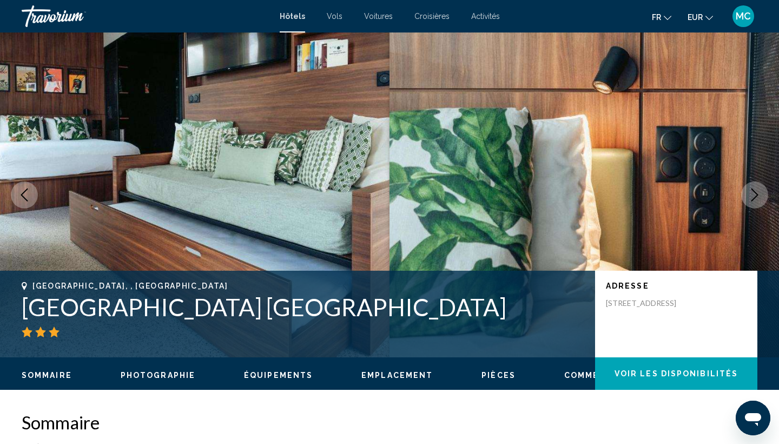
click at [754, 189] on icon "Next image" at bounding box center [754, 194] width 13 height 13
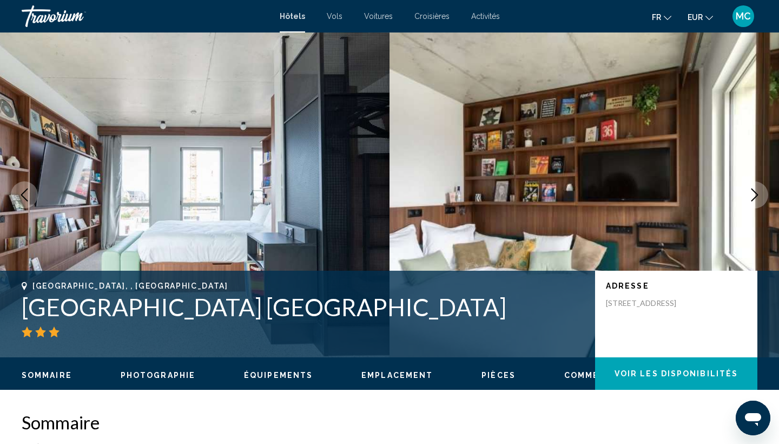
click at [754, 189] on icon "Next image" at bounding box center [754, 194] width 13 height 13
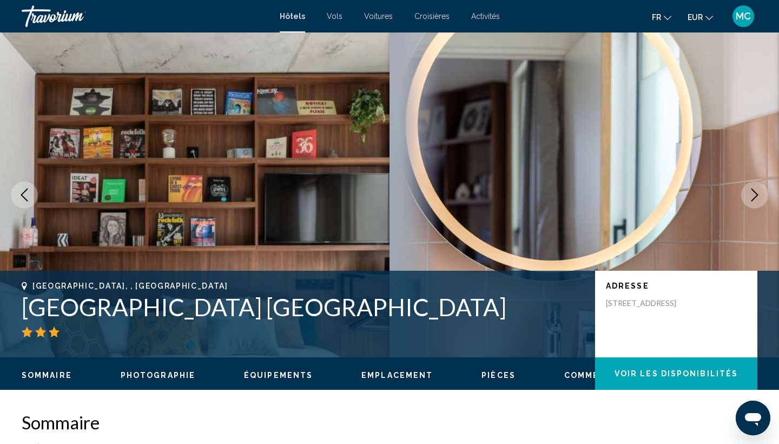
click at [754, 189] on icon "Next image" at bounding box center [754, 194] width 13 height 13
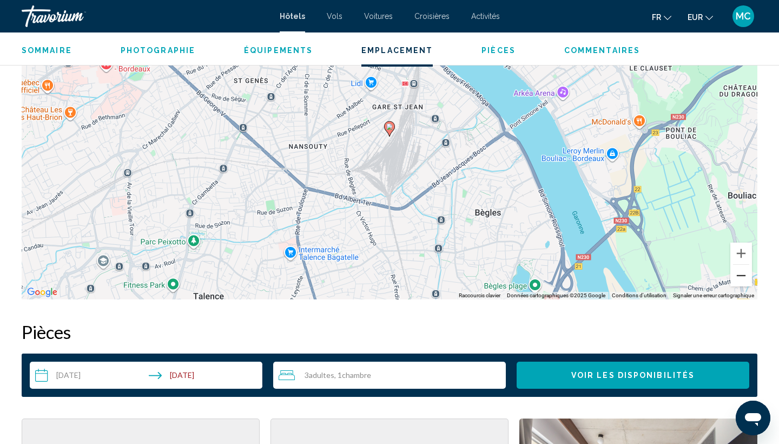
click at [742, 275] on button "Zoom arrière" at bounding box center [741, 276] width 22 height 22
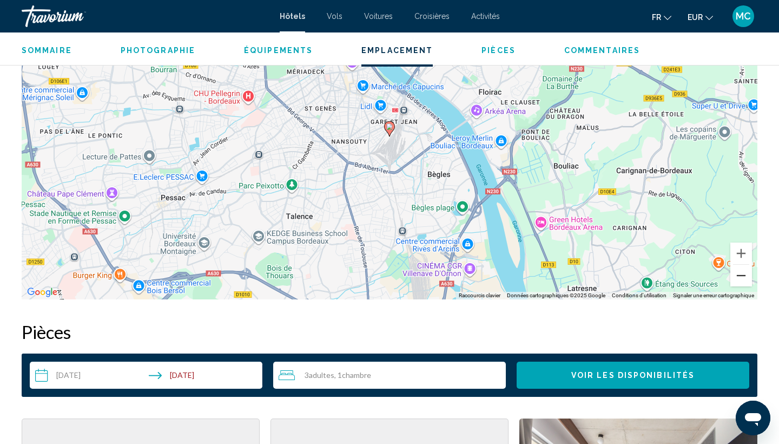
click at [742, 275] on button "Zoom arrière" at bounding box center [741, 276] width 22 height 22
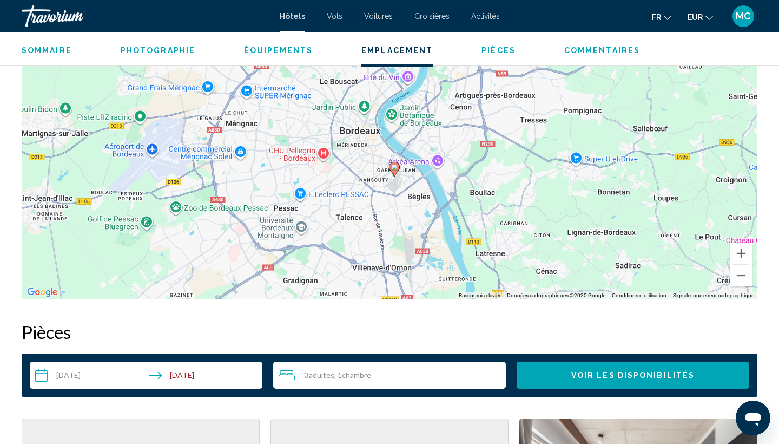
drag, startPoint x: 557, startPoint y: 216, endPoint x: 562, endPoint y: 258, distance: 41.4
click at [562, 258] on div "Pour activer le glissement avec le clavier, appuyez sur Alt+Entrée. Une fois ce…" at bounding box center [390, 137] width 736 height 325
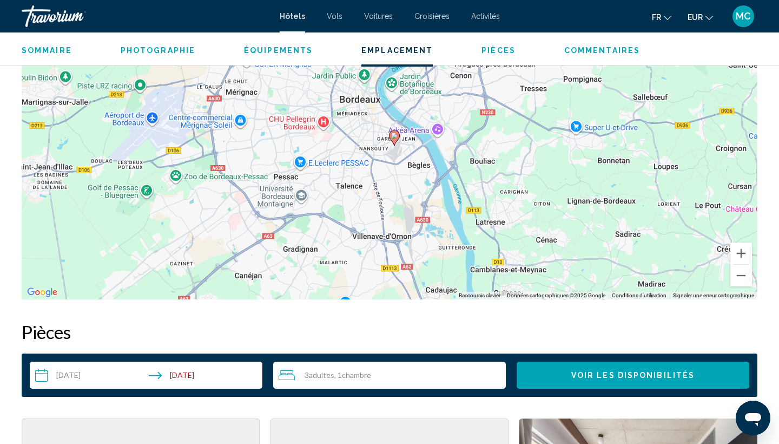
click at [198, 373] on input "**********" at bounding box center [148, 376] width 237 height 30
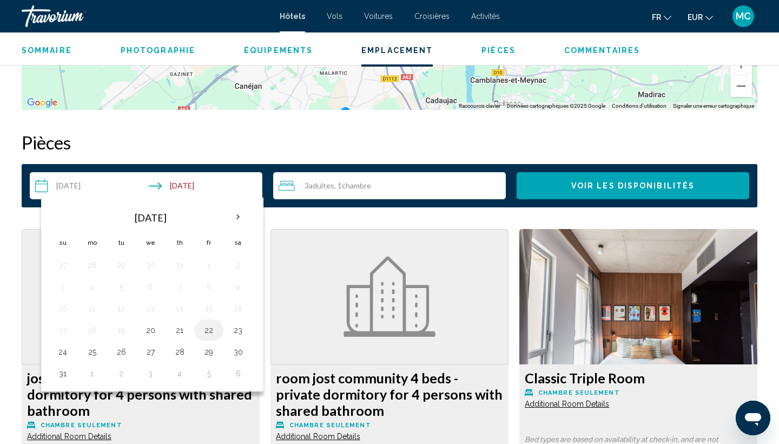
scroll to position [1305, 0]
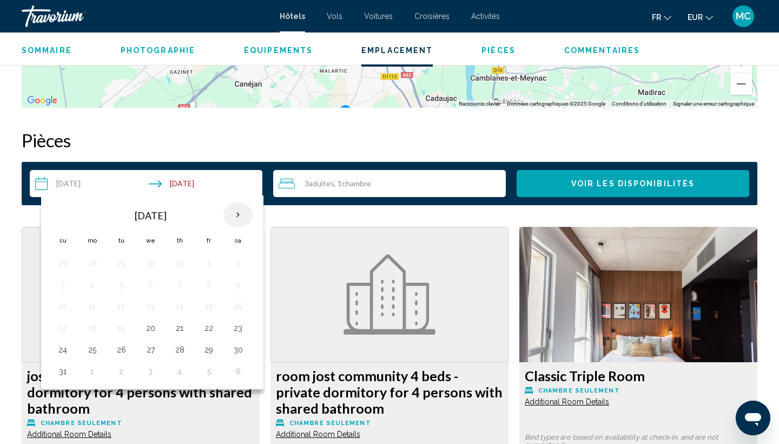
click at [241, 216] on th "Next month" at bounding box center [237, 215] width 29 height 24
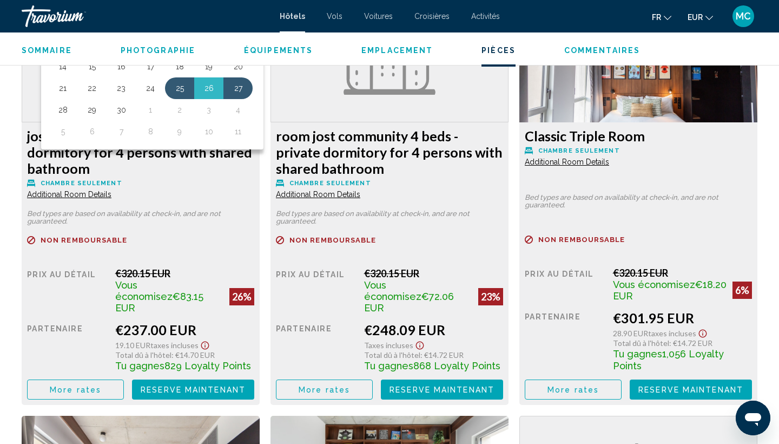
scroll to position [1579, 0]
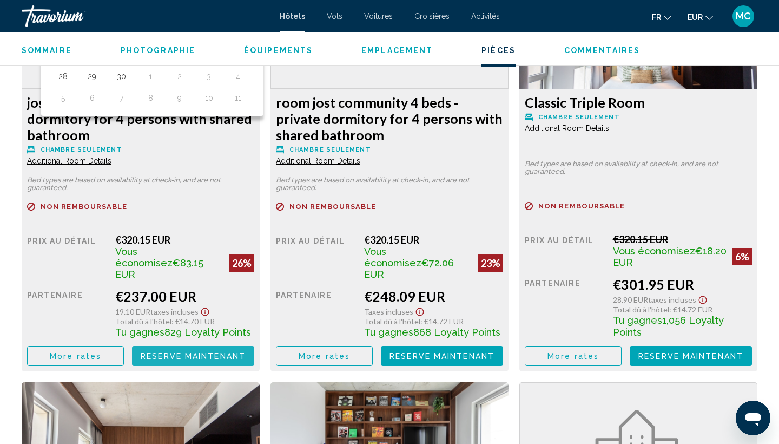
click at [217, 352] on span "Reserve maintenant" at bounding box center [193, 356] width 105 height 9
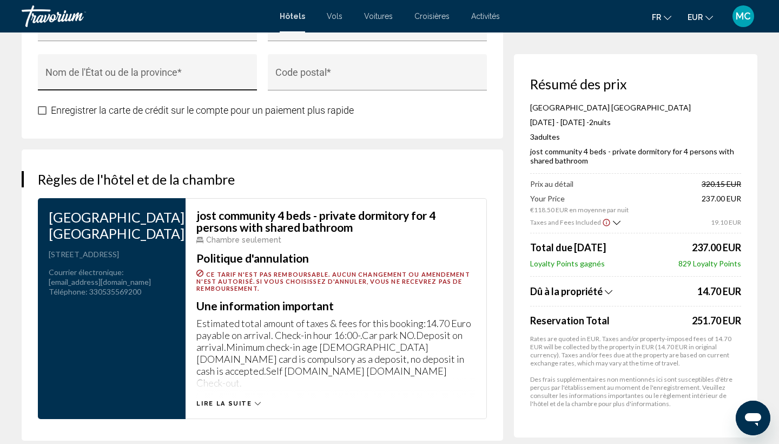
scroll to position [1302, 0]
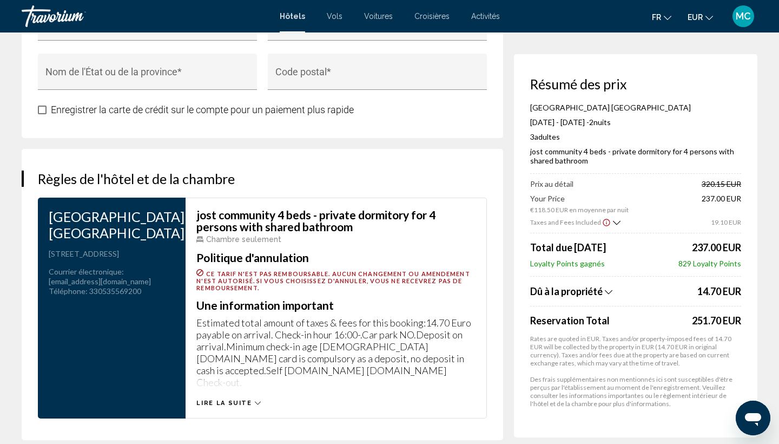
click at [228, 385] on div "Lire la suite" at bounding box center [335, 392] width 279 height 30
click at [230, 399] on span "Lire la suite" at bounding box center [223, 402] width 55 height 7
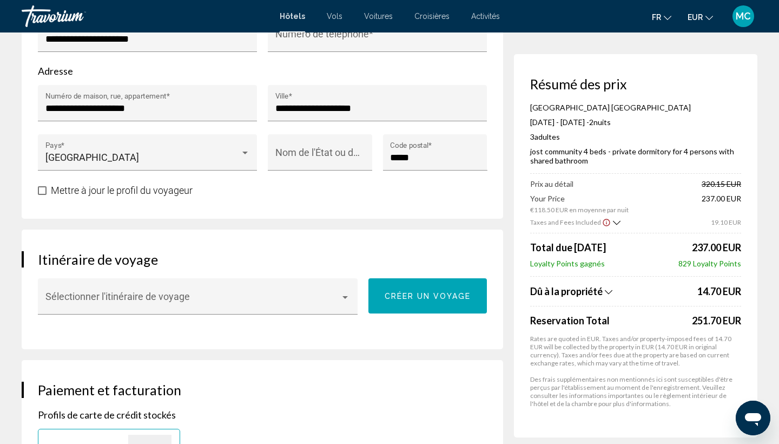
scroll to position [481, 0]
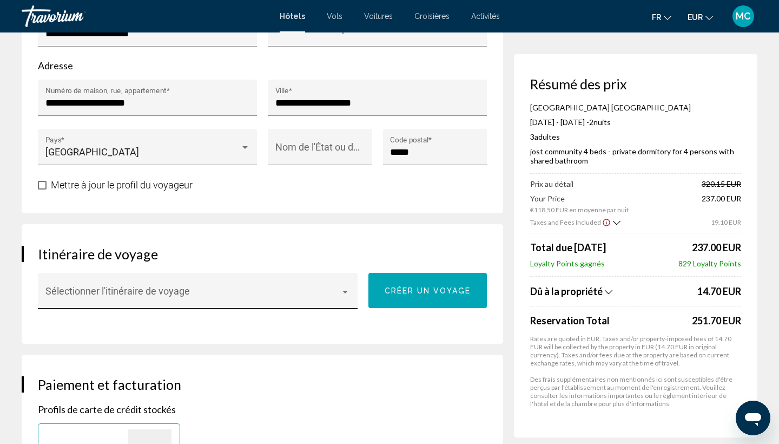
click at [222, 289] on div "Sélectionner l'itinéraire de voyage" at bounding box center [197, 294] width 305 height 29
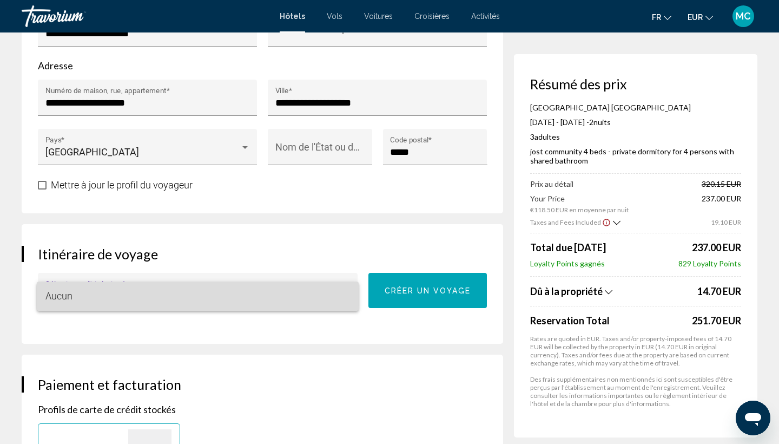
click at [222, 289] on span "Aucun" at bounding box center [197, 295] width 305 height 29
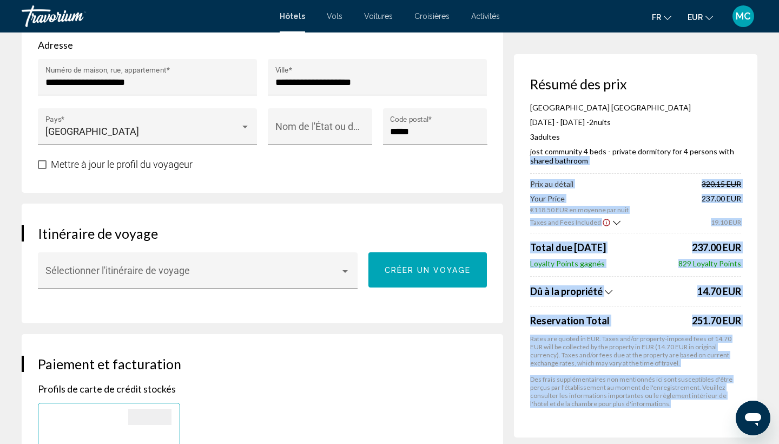
drag, startPoint x: 764, startPoint y: 157, endPoint x: 741, endPoint y: 440, distance: 283.9
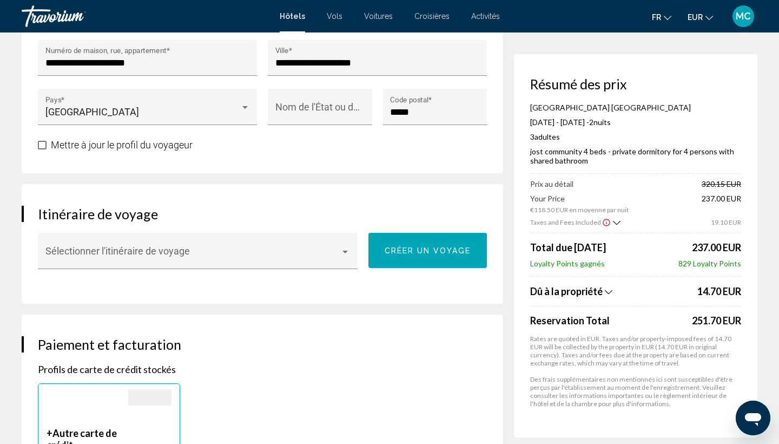
click at [457, 346] on h3 "Paiement et facturation" at bounding box center [262, 344] width 449 height 16
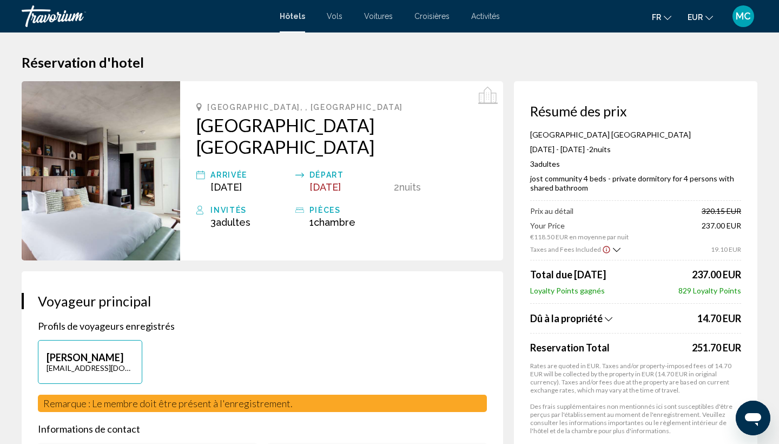
scroll to position [0, 0]
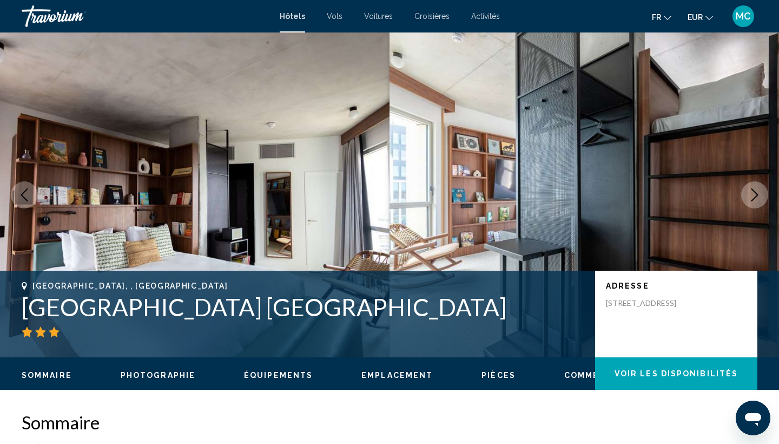
click at [762, 193] on button "Next image" at bounding box center [754, 194] width 27 height 27
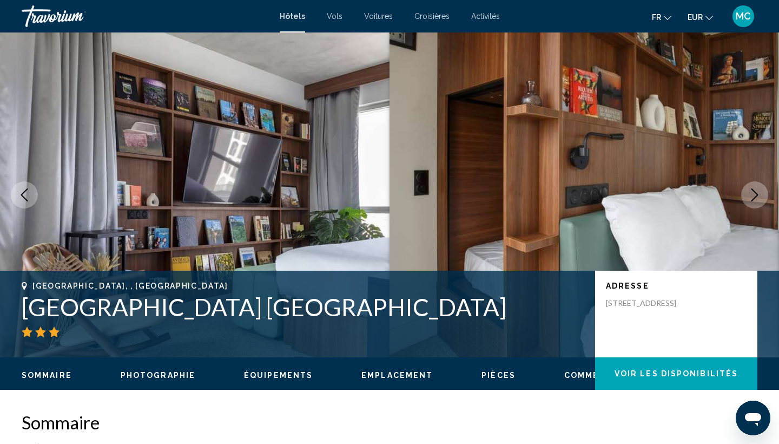
click at [762, 193] on button "Next image" at bounding box center [754, 194] width 27 height 27
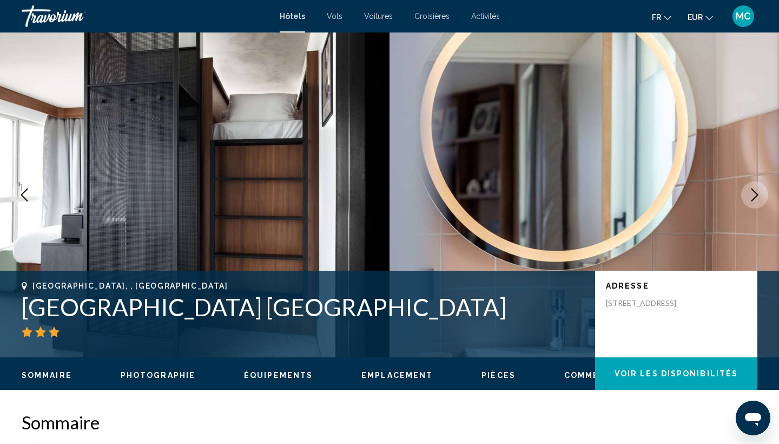
click at [762, 193] on button "Next image" at bounding box center [754, 194] width 27 height 27
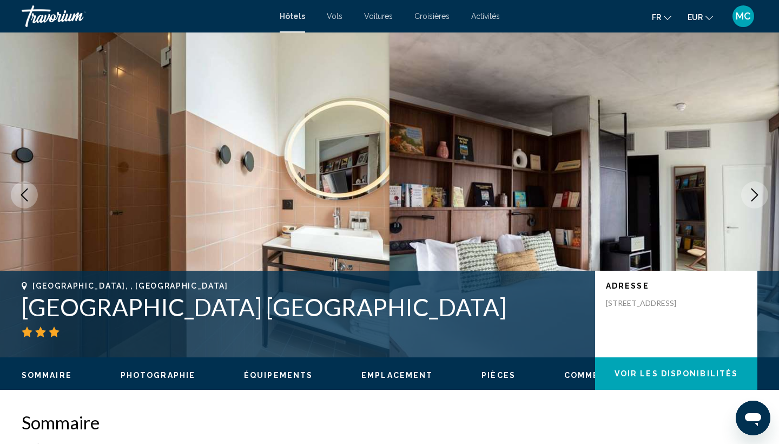
click at [762, 193] on button "Next image" at bounding box center [754, 194] width 27 height 27
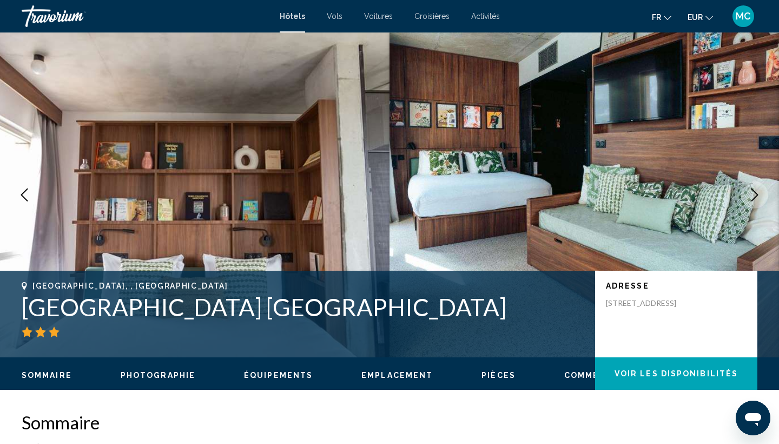
click at [762, 193] on button "Next image" at bounding box center [754, 194] width 27 height 27
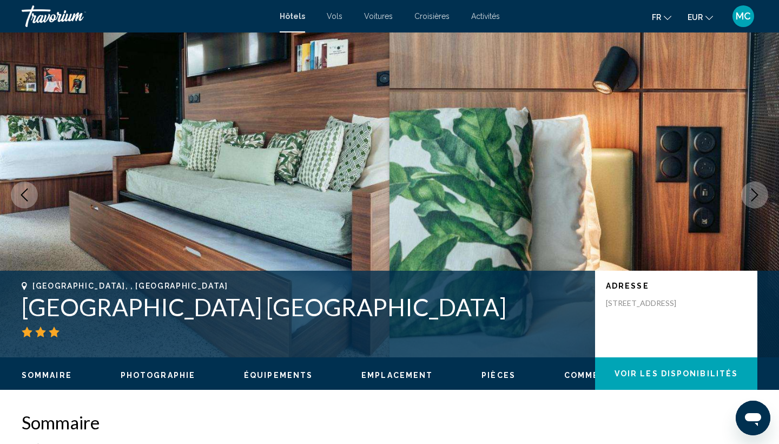
click at [762, 193] on button "Next image" at bounding box center [754, 194] width 27 height 27
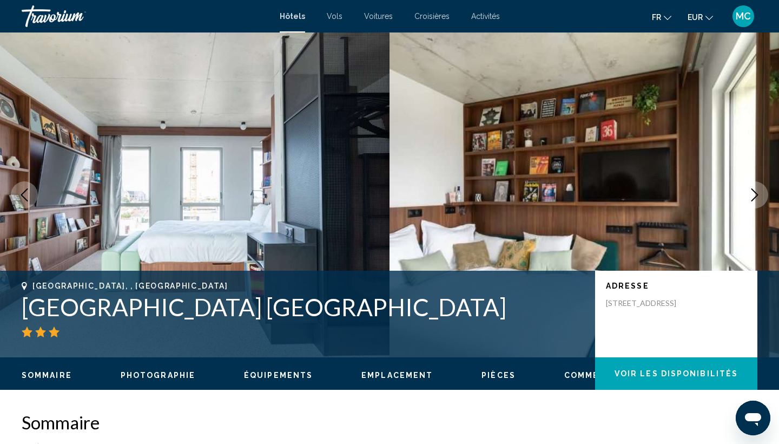
click at [762, 193] on button "Next image" at bounding box center [754, 194] width 27 height 27
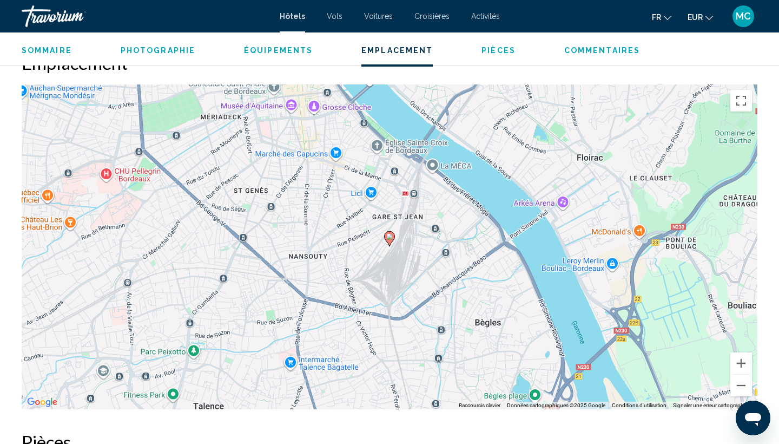
scroll to position [1040, 0]
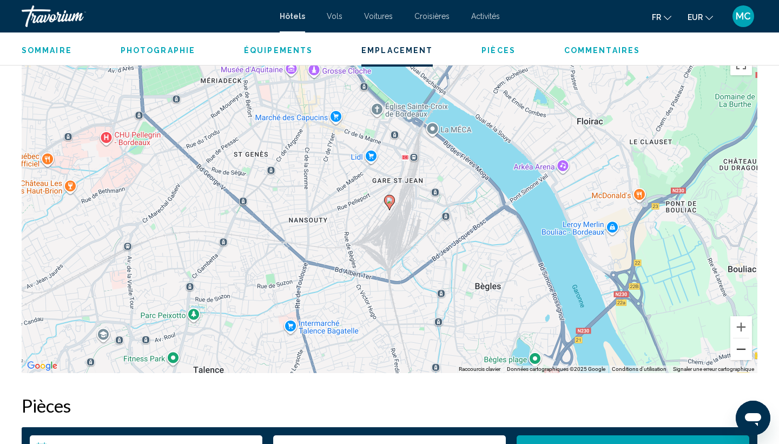
click at [744, 349] on button "Zoom arrière" at bounding box center [741, 349] width 22 height 22
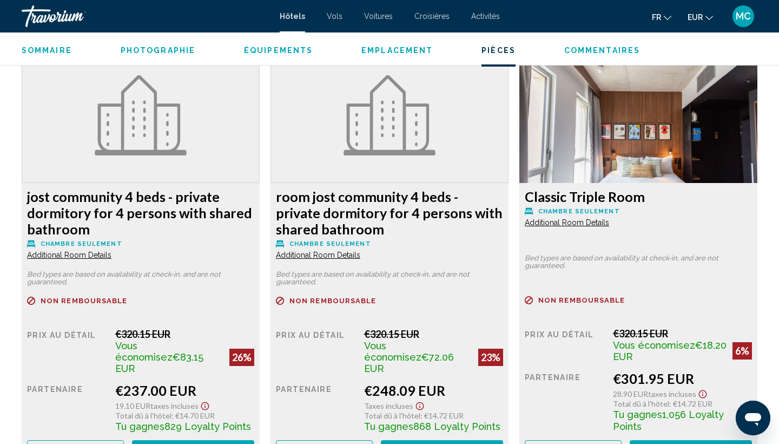
scroll to position [1475, 0]
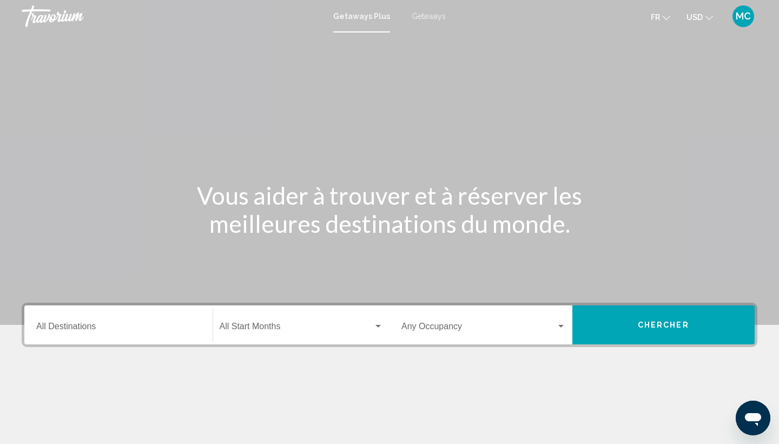
click at [74, 331] on input "Destination All Destinations" at bounding box center [118, 329] width 164 height 10
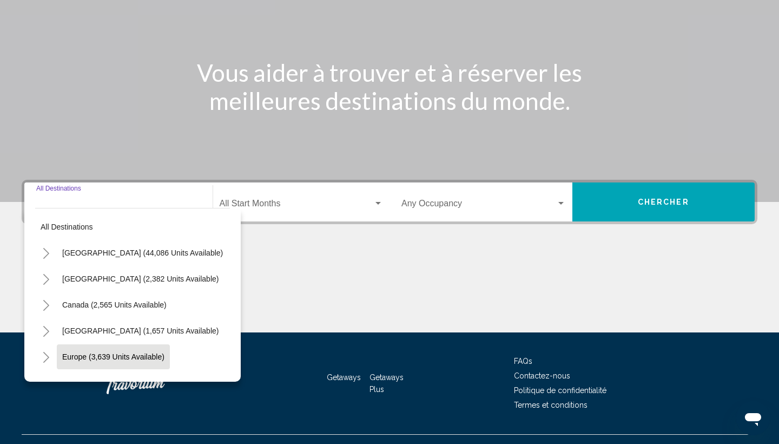
scroll to position [144, 0]
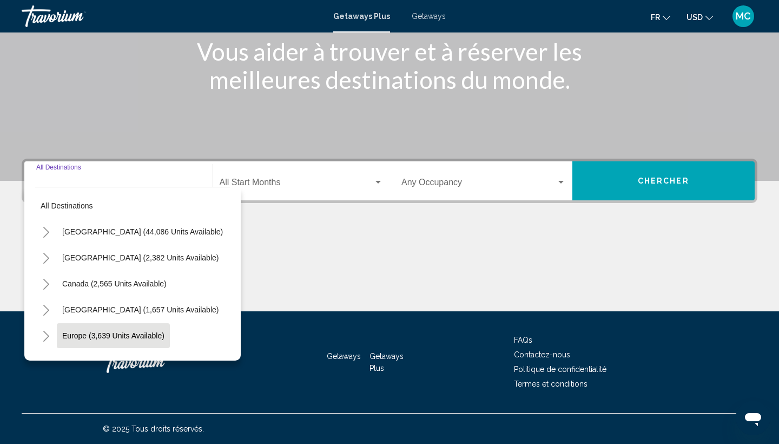
click at [124, 335] on span "Europe (3,639 units available)" at bounding box center [113, 335] width 102 height 9
type input "**********"
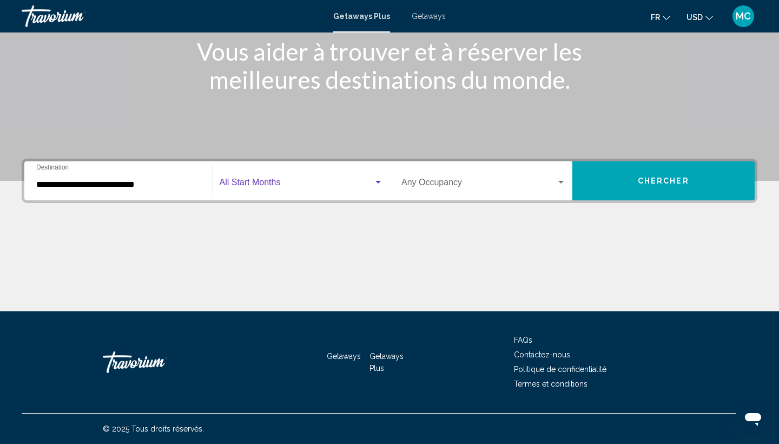
click at [262, 187] on span "Search widget" at bounding box center [297, 185] width 154 height 10
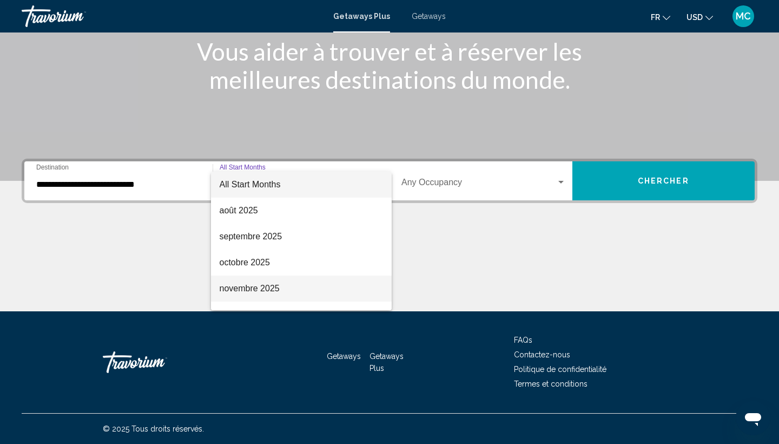
click at [266, 293] on span "novembre 2025" at bounding box center [302, 288] width 164 height 26
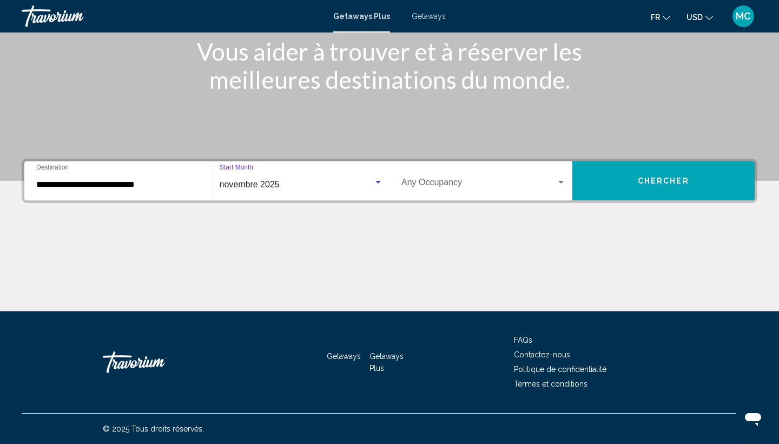
click at [453, 182] on span "Search widget" at bounding box center [478, 185] width 155 height 10
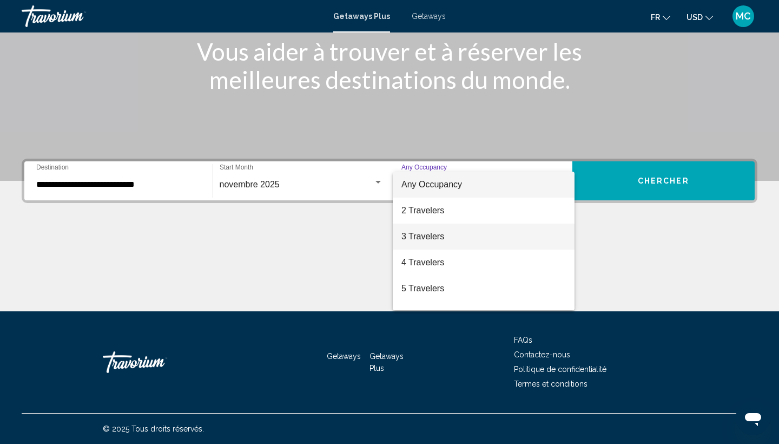
click at [443, 234] on span "3 Travelers" at bounding box center [483, 236] width 164 height 26
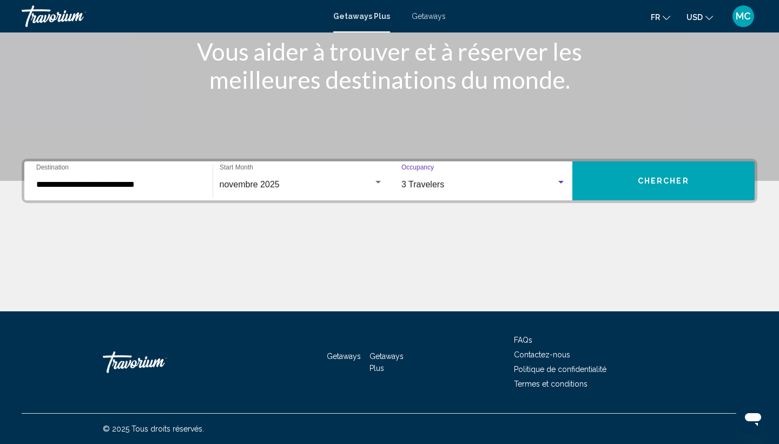
click at [651, 189] on button "Chercher" at bounding box center [663, 180] width 183 height 39
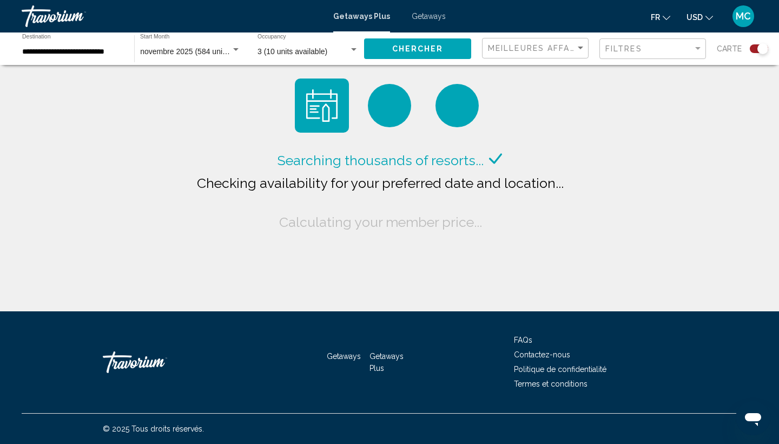
click at [658, 23] on button "fr English Español Français Italiano Português русский" at bounding box center [660, 17] width 19 height 16
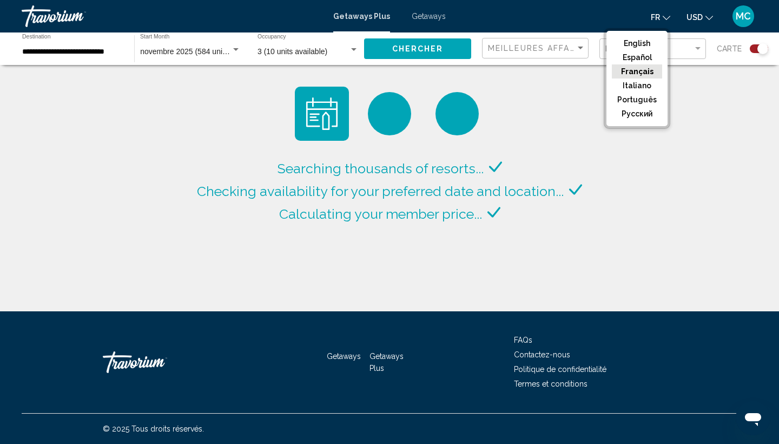
click at [651, 72] on button "Français" at bounding box center [637, 71] width 50 height 14
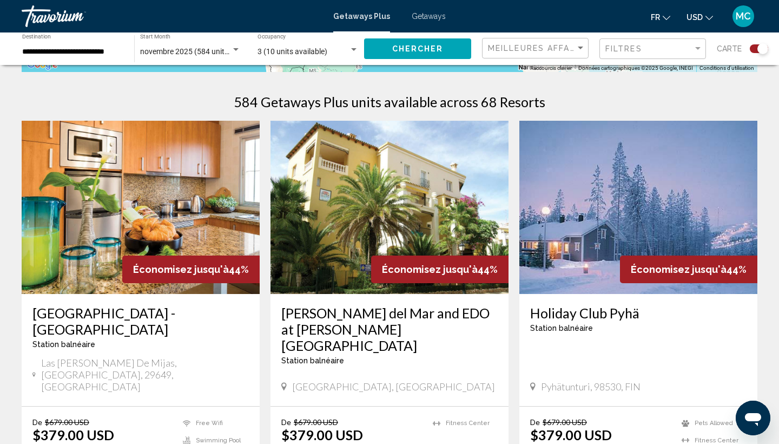
scroll to position [331, 0]
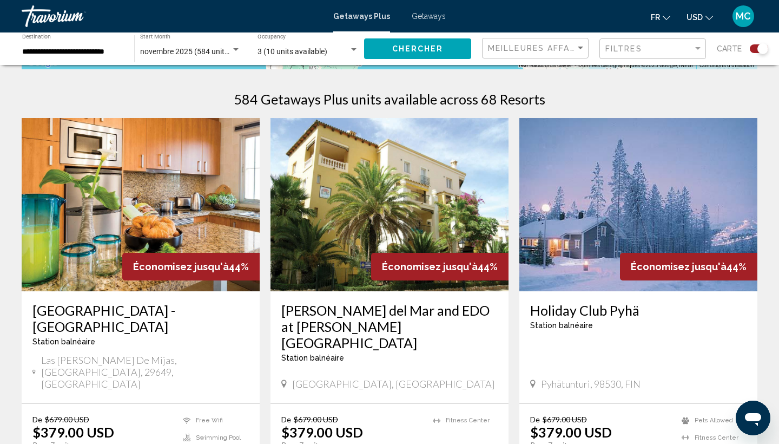
click at [696, 18] on span "USD" at bounding box center [695, 17] width 16 height 9
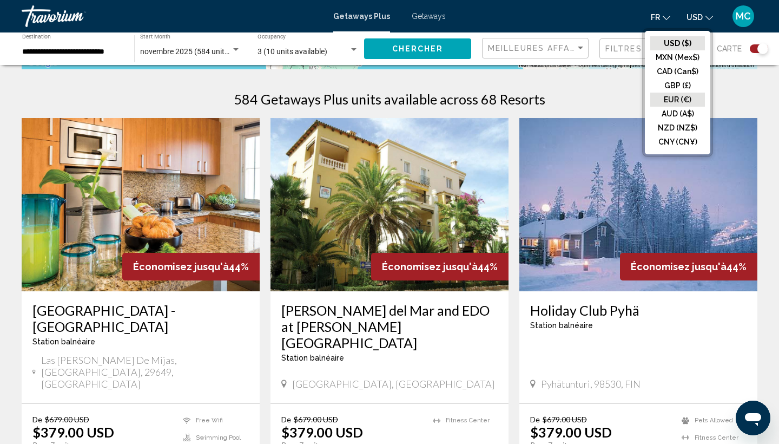
click at [686, 103] on button "EUR (€)" at bounding box center [677, 100] width 55 height 14
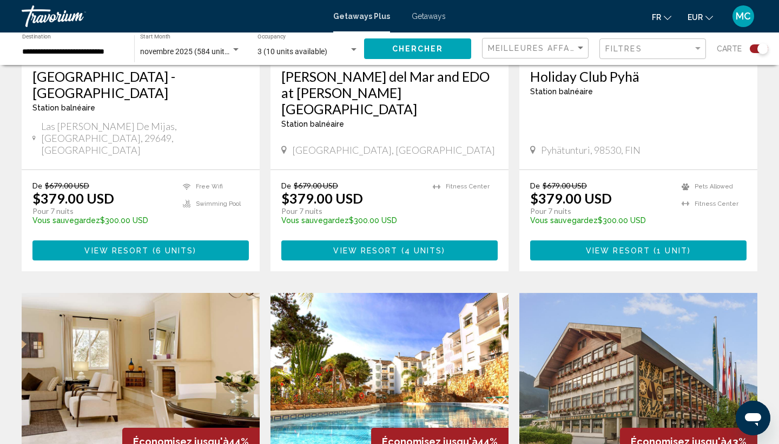
scroll to position [606, 0]
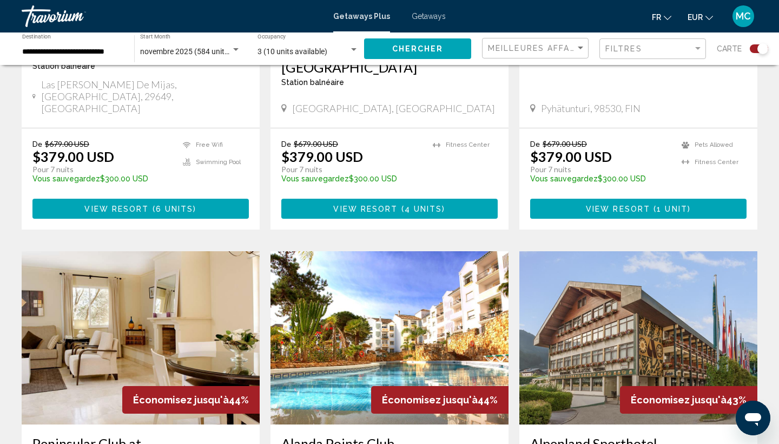
click at [197, 275] on img "Main content" at bounding box center [141, 337] width 238 height 173
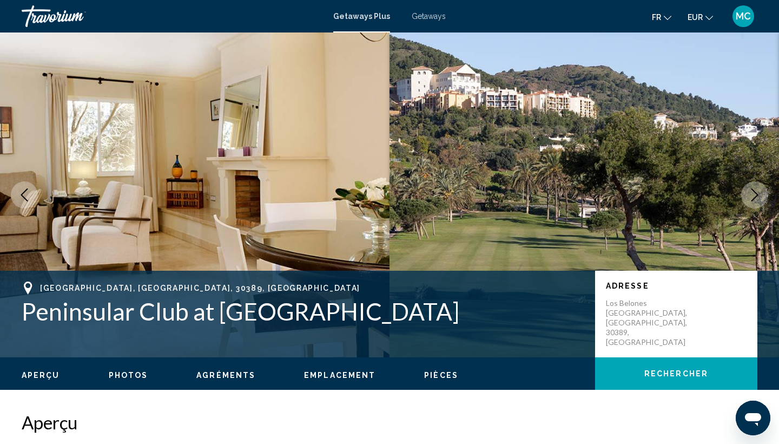
click at [749, 197] on icon "Next image" at bounding box center [754, 194] width 13 height 13
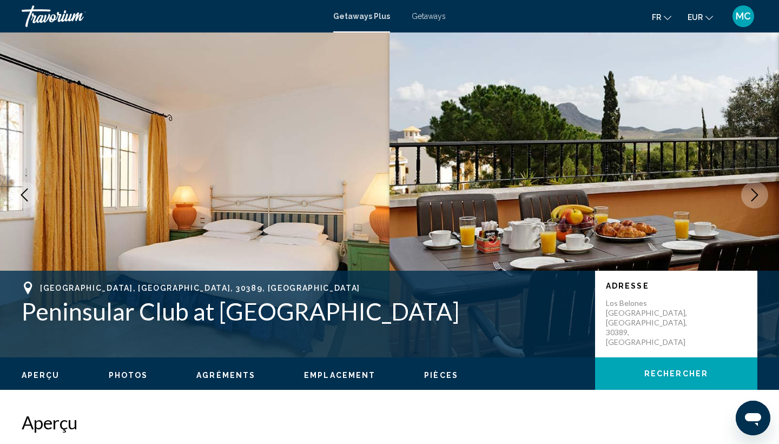
click at [750, 197] on icon "Next image" at bounding box center [754, 194] width 13 height 13
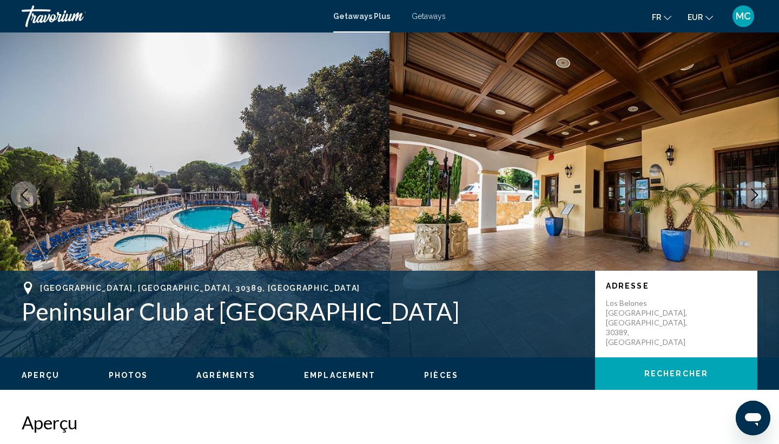
click at [750, 197] on icon "Next image" at bounding box center [754, 194] width 13 height 13
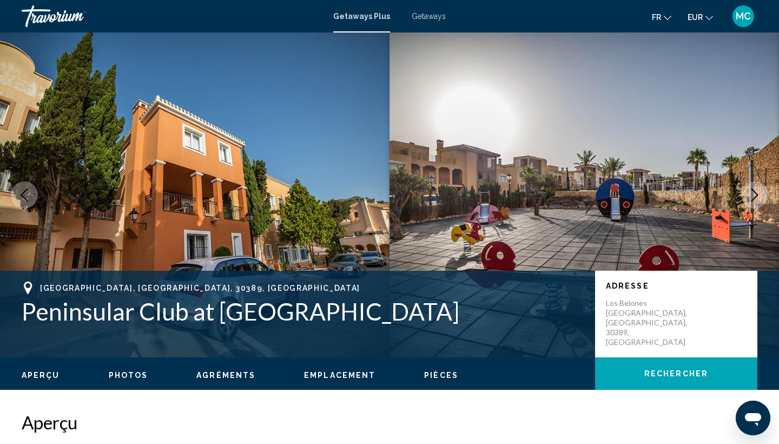
click at [750, 197] on icon "Next image" at bounding box center [754, 194] width 13 height 13
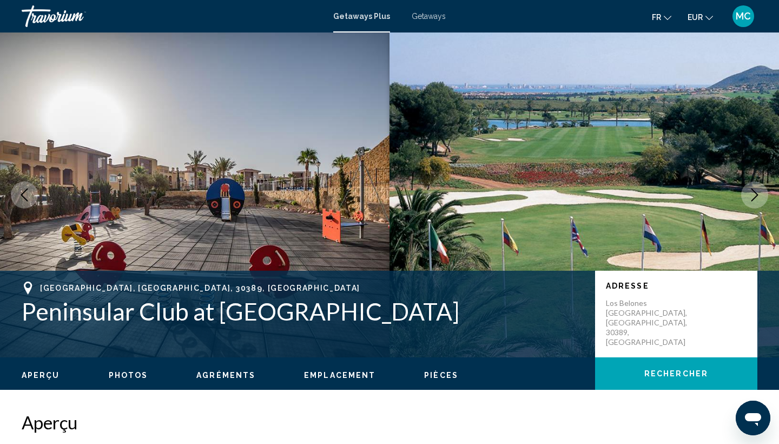
click at [750, 197] on icon "Next image" at bounding box center [754, 194] width 13 height 13
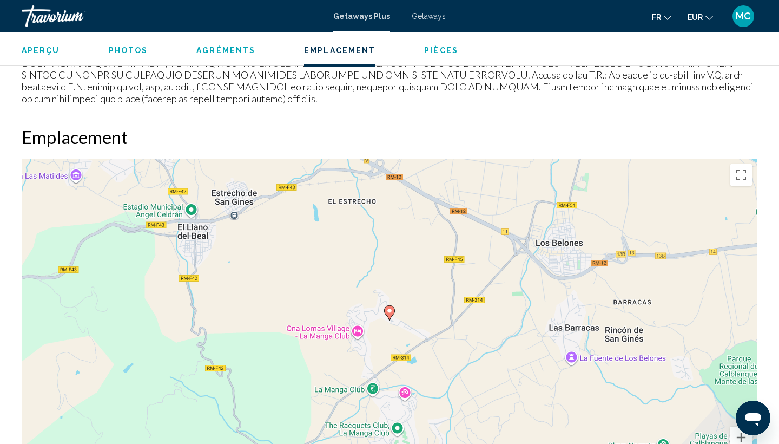
scroll to position [1294, 0]
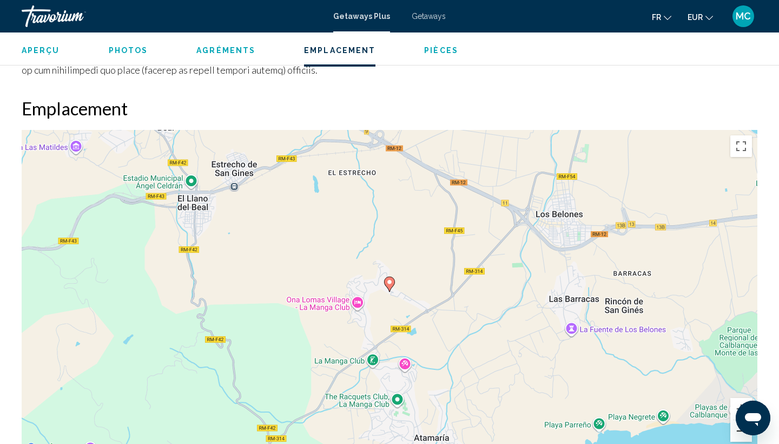
click at [739, 420] on button "Zoom arrière" at bounding box center [741, 431] width 22 height 22
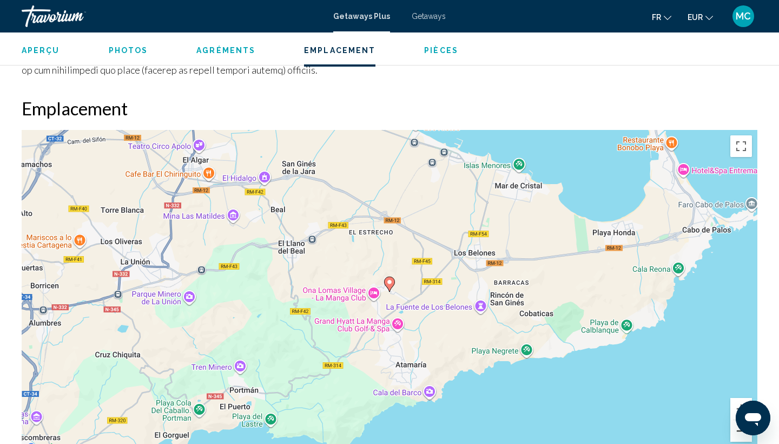
click at [739, 420] on button "Zoom arrière" at bounding box center [741, 431] width 22 height 22
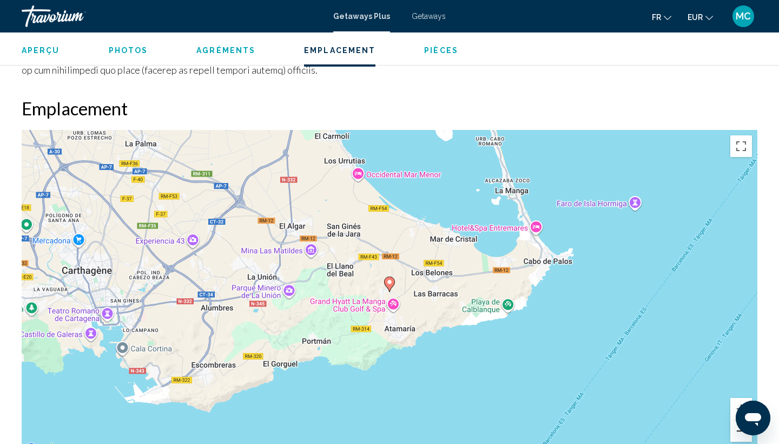
click at [739, 420] on button "Zoom arrière" at bounding box center [741, 431] width 22 height 22
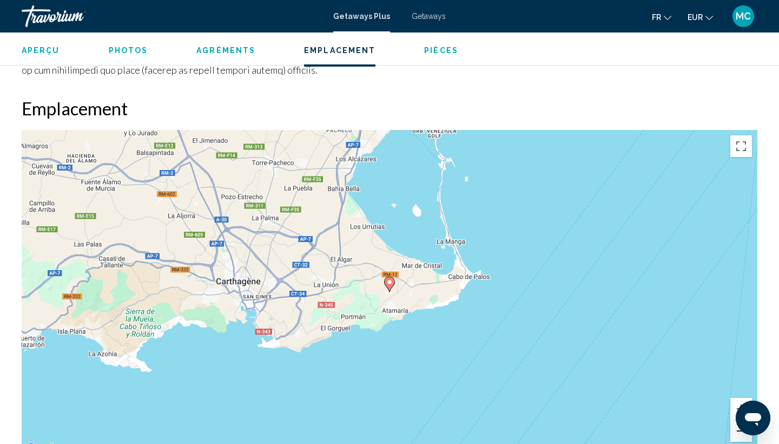
click at [739, 420] on button "Zoom arrière" at bounding box center [741, 431] width 22 height 22
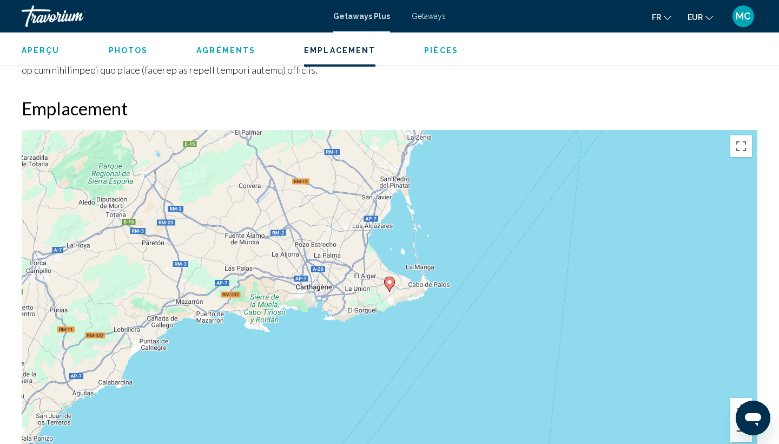
click at [739, 420] on button "Zoom arrière" at bounding box center [741, 431] width 22 height 22
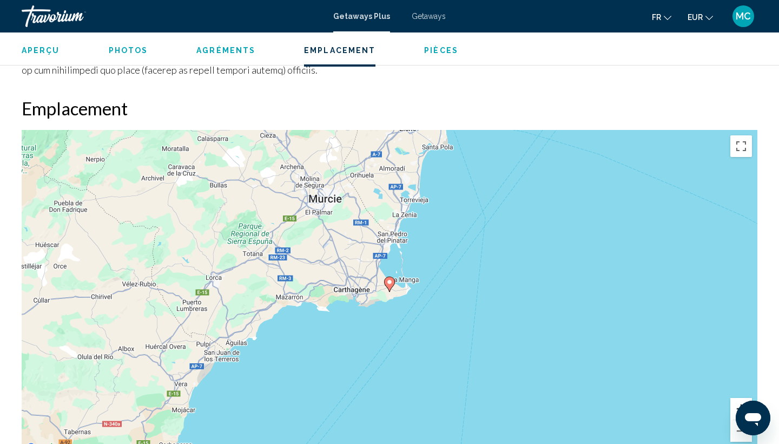
click at [737, 398] on button "Zoom avant" at bounding box center [741, 409] width 22 height 22
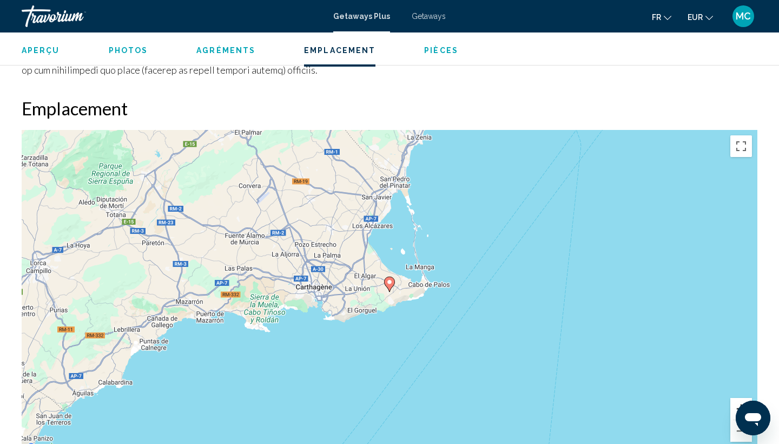
click at [737, 398] on button "Zoom avant" at bounding box center [741, 409] width 22 height 22
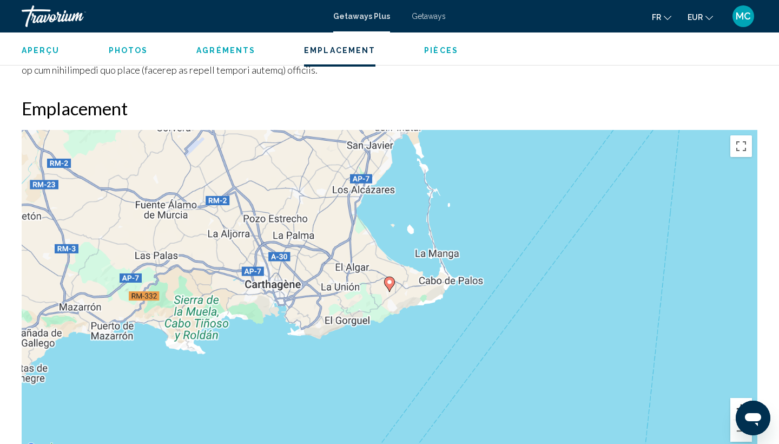
click at [737, 398] on button "Zoom avant" at bounding box center [741, 409] width 22 height 22
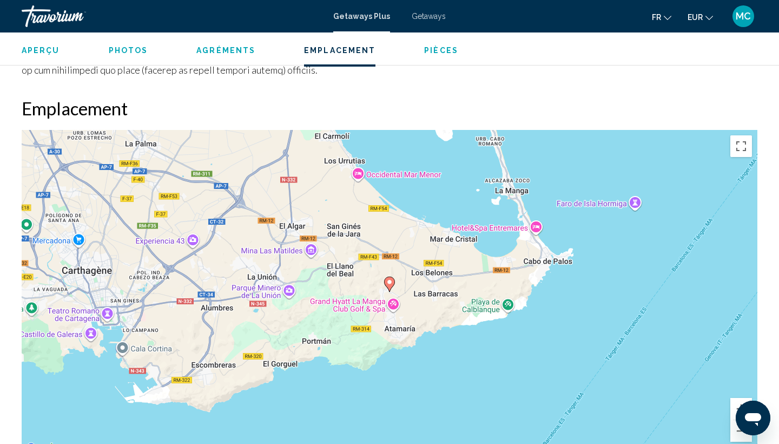
click at [127, 44] on ul "Aperçu Photos Agréments Emplacement Pièces Rechercher" at bounding box center [390, 49] width 736 height 12
click at [127, 56] on div "Aperçu Photos Agréments Emplacement Pièces Rechercher" at bounding box center [389, 49] width 779 height 34
click at [117, 45] on button "Photos" at bounding box center [128, 50] width 39 height 10
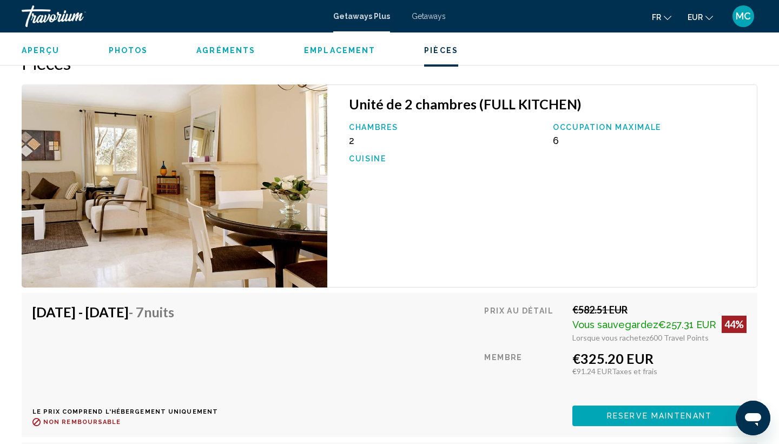
scroll to position [1720, 0]
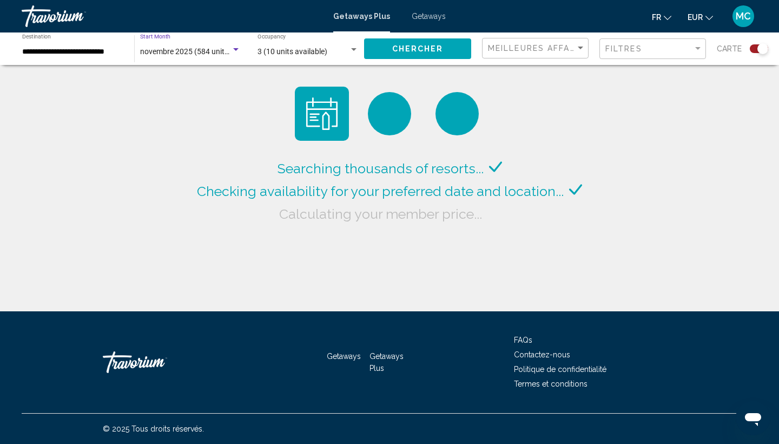
click at [210, 49] on span "novembre 2025 (584 units available)" at bounding box center [201, 51] width 122 height 9
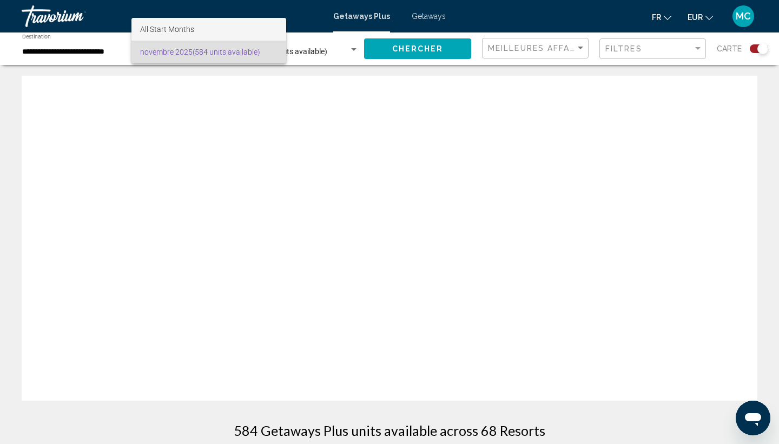
click at [209, 26] on span "All Start Months" at bounding box center [208, 29] width 137 height 23
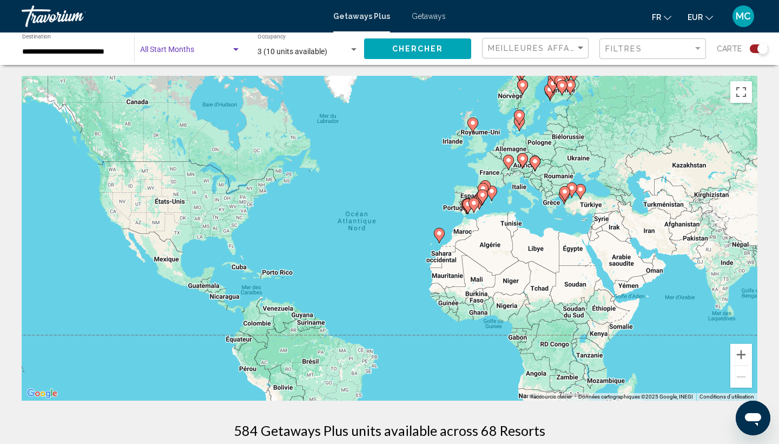
click at [199, 54] on span "Search widget" at bounding box center [185, 52] width 91 height 9
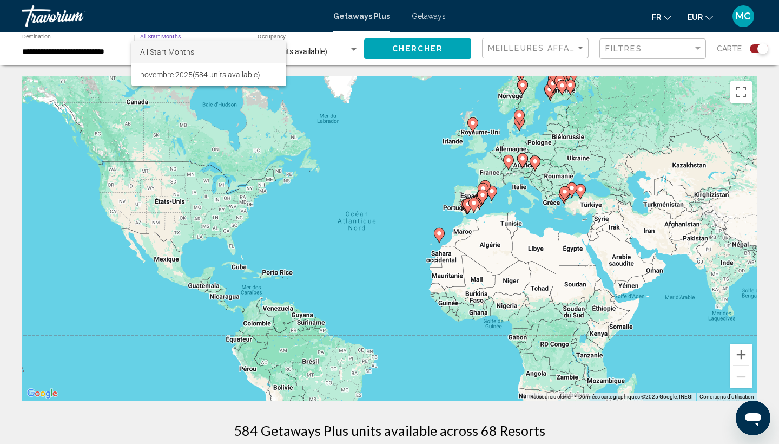
click at [476, 127] on div at bounding box center [389, 222] width 779 height 444
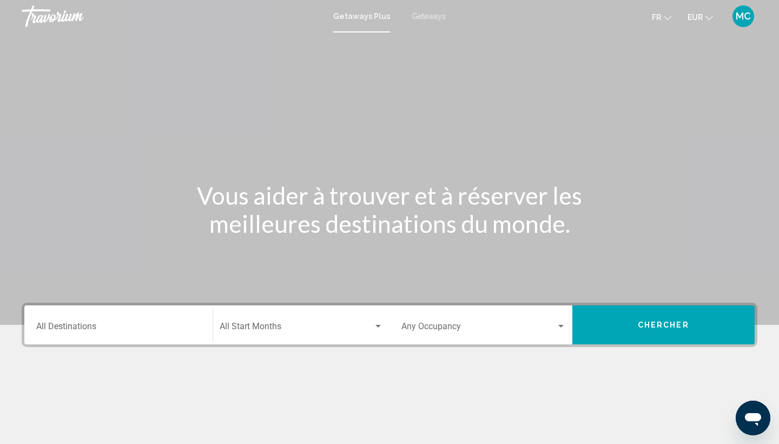
click at [260, 319] on div "Start Month All Start Months" at bounding box center [302, 325] width 164 height 34
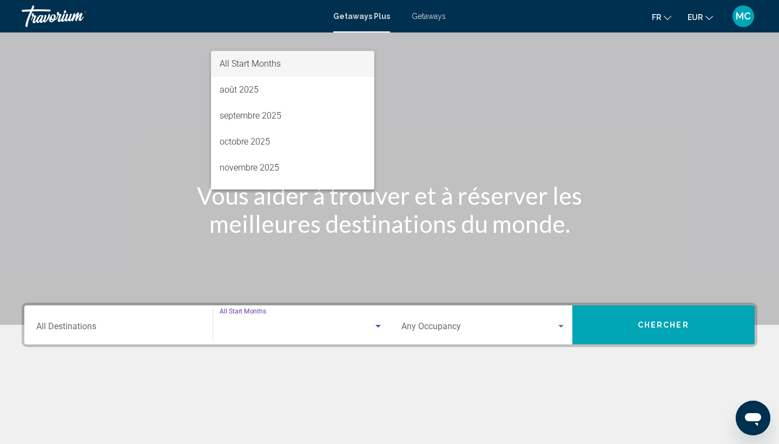
scroll to position [144, 0]
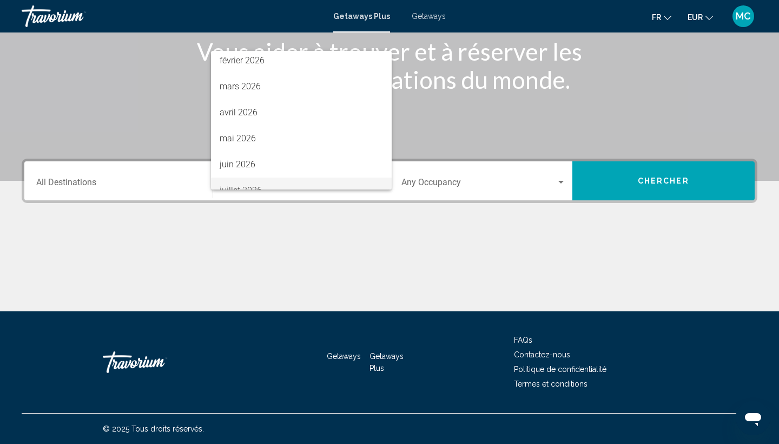
drag, startPoint x: 258, startPoint y: 104, endPoint x: 260, endPoint y: 150, distance: 46.0
click at [258, 181] on div "All Start Months août 2025 septembre 2025 octobre 2025 novembre 2025 décembre 2…" at bounding box center [301, 120] width 181 height 138
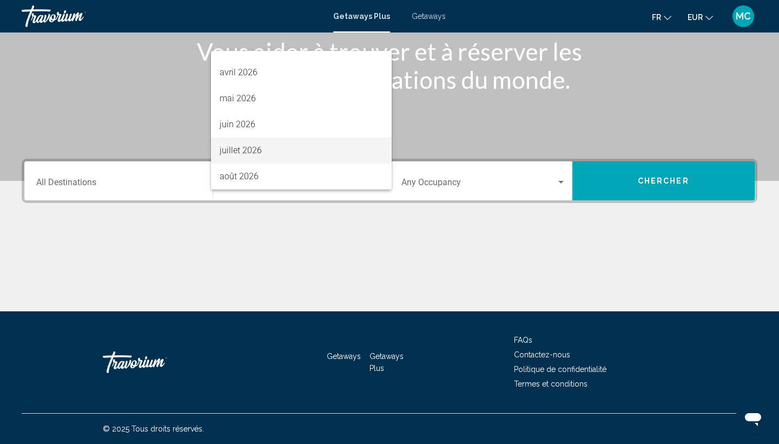
click at [272, 151] on span "juillet 2026" at bounding box center [302, 150] width 164 height 26
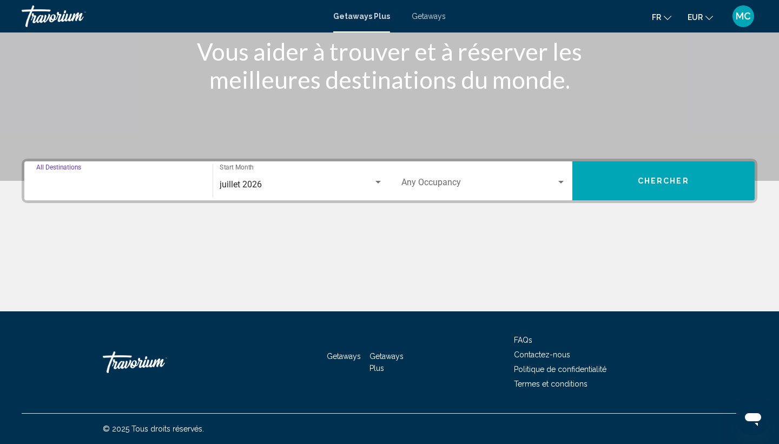
click at [146, 185] on input "Destination All Destinations" at bounding box center [118, 185] width 164 height 10
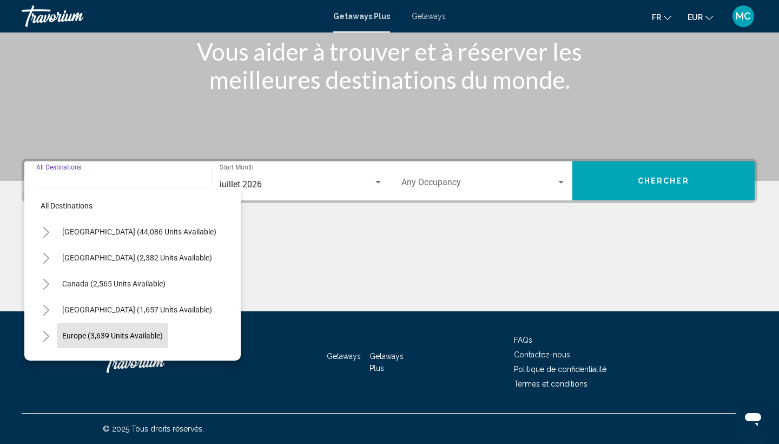
click at [124, 333] on span "Europe (3,639 units available)" at bounding box center [112, 335] width 101 height 9
type input "**********"
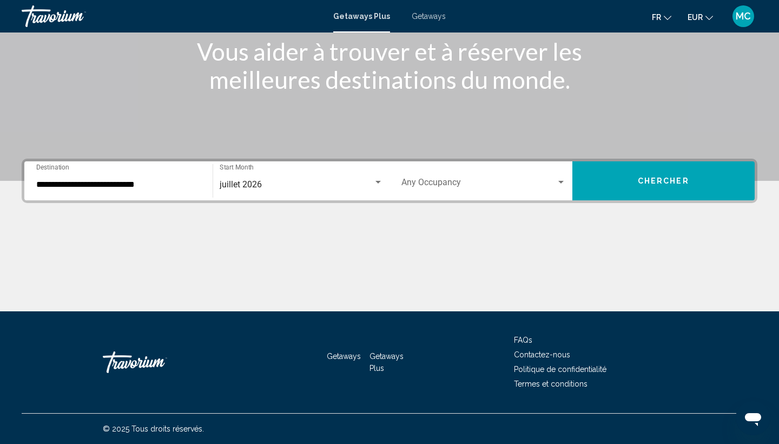
click at [466, 174] on div "Occupancy Any Occupancy" at bounding box center [483, 181] width 164 height 34
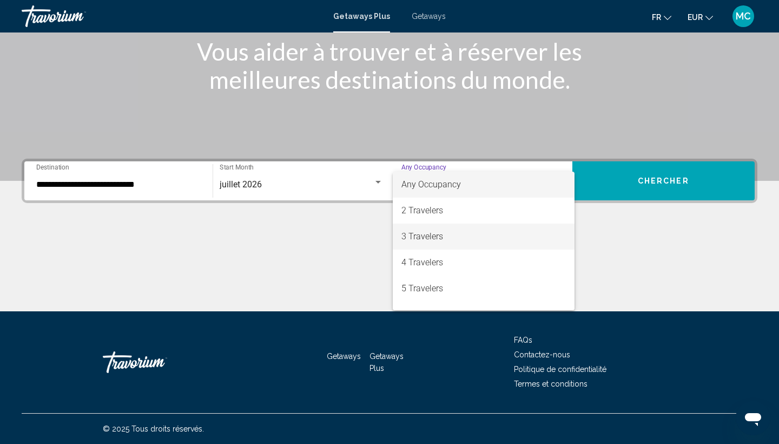
click at [449, 234] on span "3 Travelers" at bounding box center [483, 236] width 164 height 26
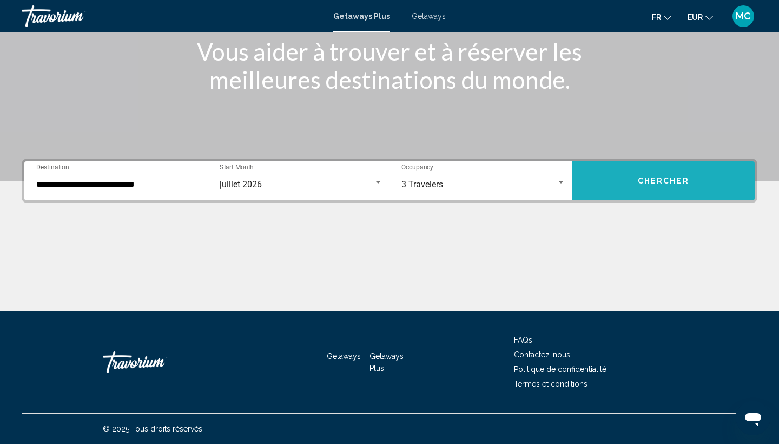
click at [620, 176] on button "Chercher" at bounding box center [663, 180] width 183 height 39
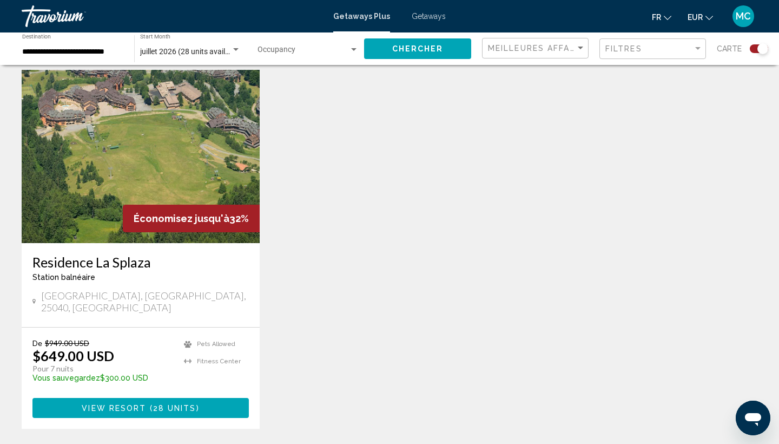
scroll to position [384, 0]
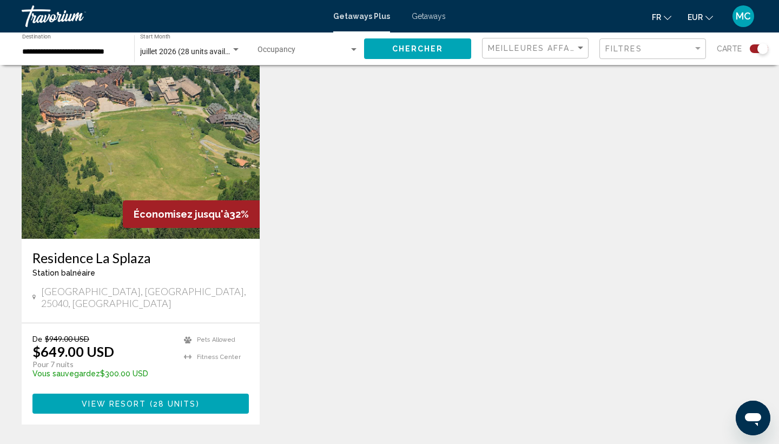
click at [201, 147] on img "Main content" at bounding box center [141, 151] width 238 height 173
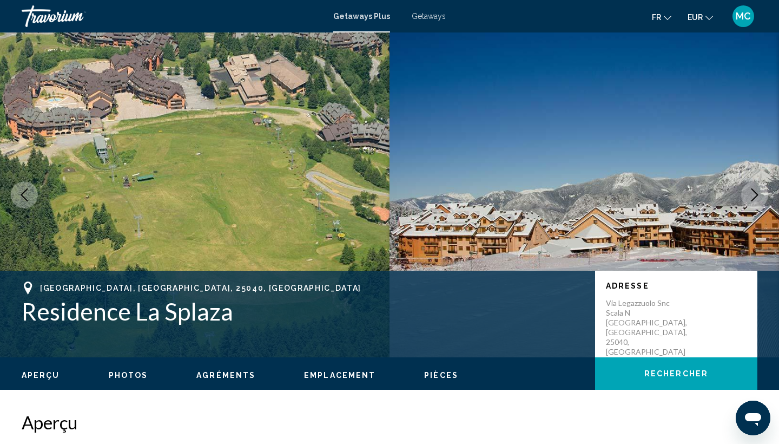
click at [746, 194] on button "Next image" at bounding box center [754, 194] width 27 height 27
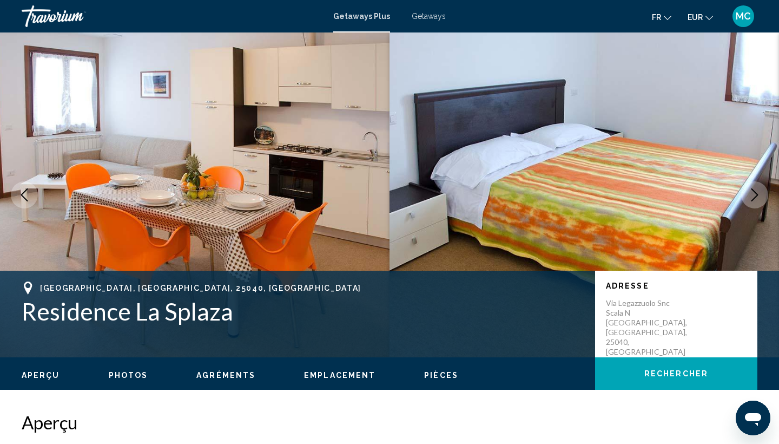
click at [746, 194] on button "Next image" at bounding box center [754, 194] width 27 height 27
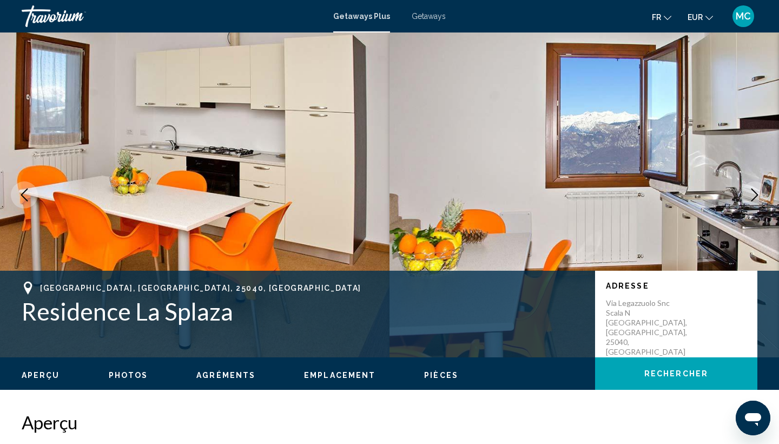
click at [746, 194] on button "Next image" at bounding box center [754, 194] width 27 height 27
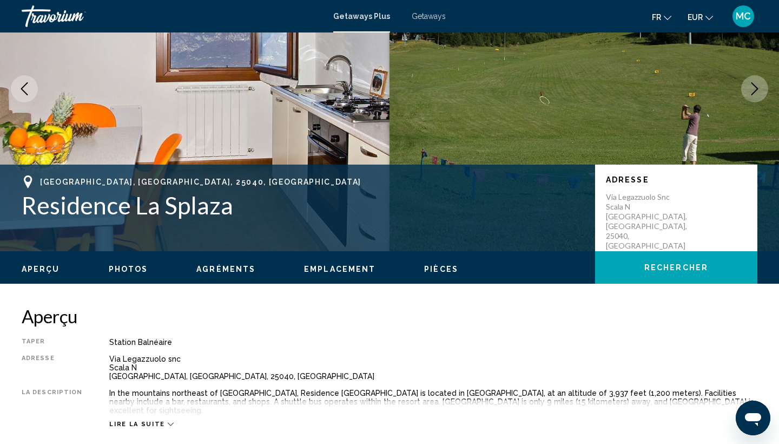
scroll to position [113, 0]
